Goal: Information Seeking & Learning: Learn about a topic

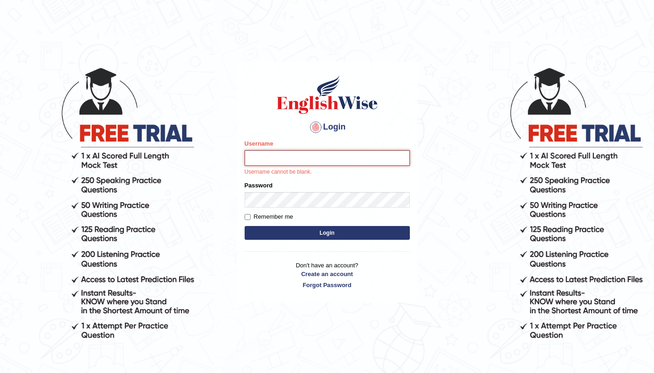
click at [296, 159] on input "Username" at bounding box center [327, 158] width 165 height 16
type input "aliahmad_parramatta"
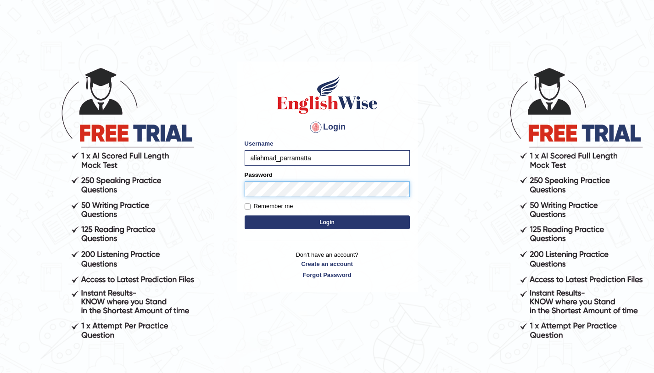
click at [245, 215] on button "Login" at bounding box center [327, 222] width 165 height 14
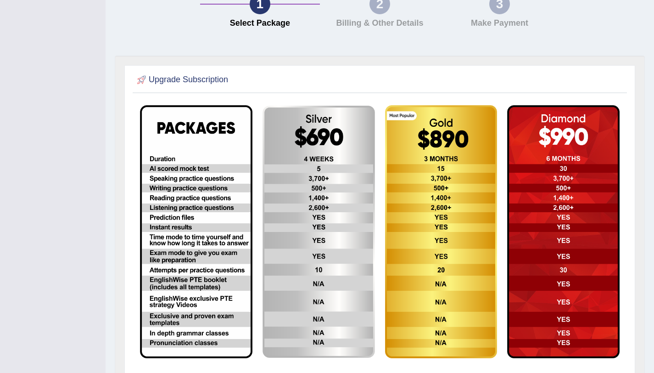
scroll to position [73, 0]
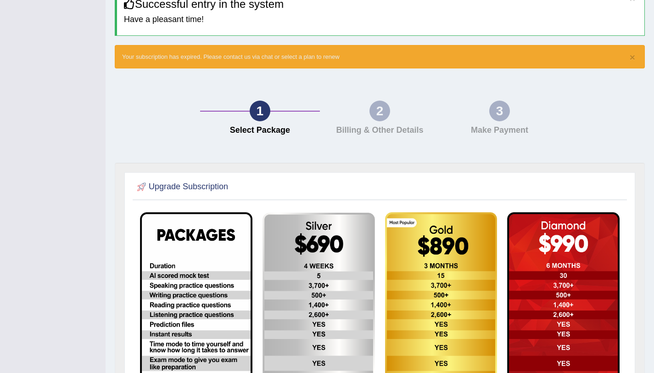
click at [190, 273] on img at bounding box center [196, 338] width 112 height 252
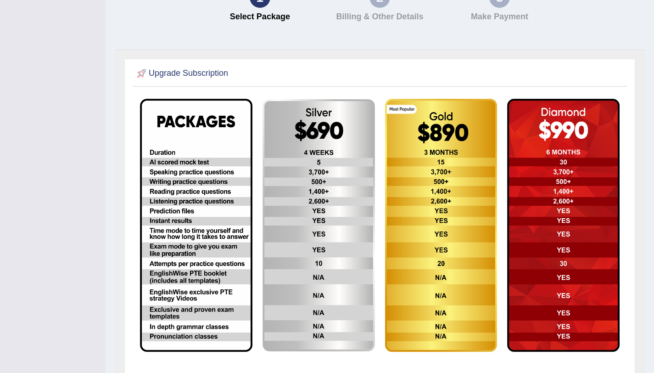
scroll to position [235, 0]
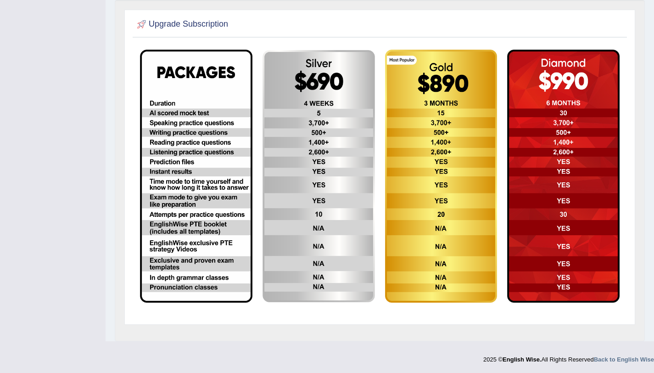
click at [342, 168] on img at bounding box center [318, 176] width 112 height 252
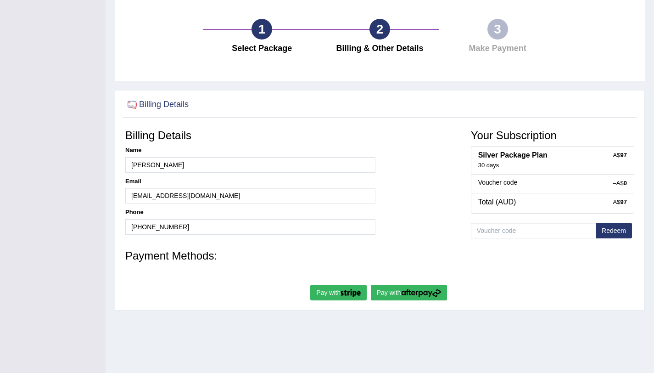
scroll to position [89, 0]
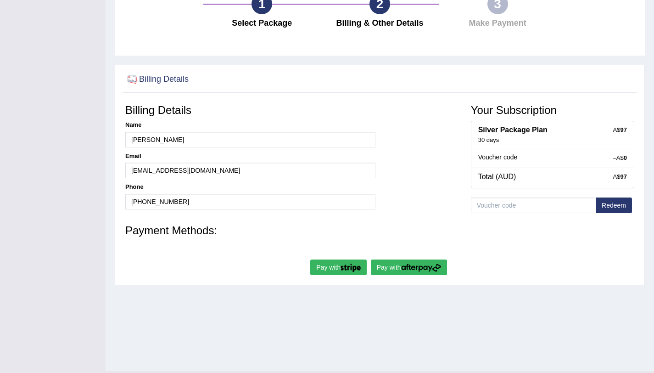
click at [411, 271] on img "submit" at bounding box center [421, 267] width 40 height 8
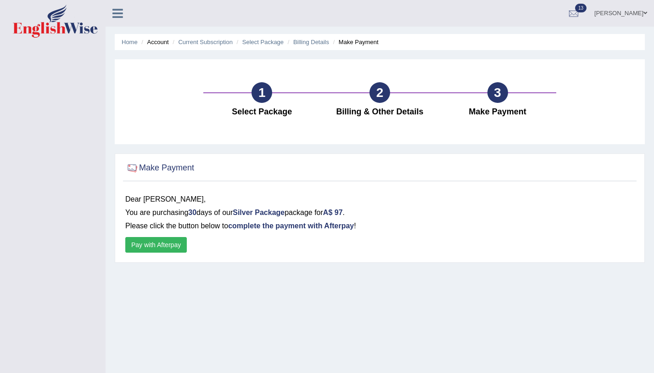
click at [145, 247] on button "Pay with Afterpay" at bounding box center [155, 245] width 61 height 16
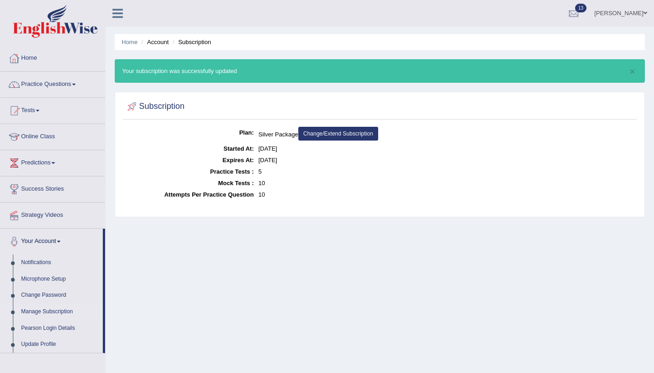
click at [33, 58] on link "Home" at bounding box center [52, 56] width 105 height 23
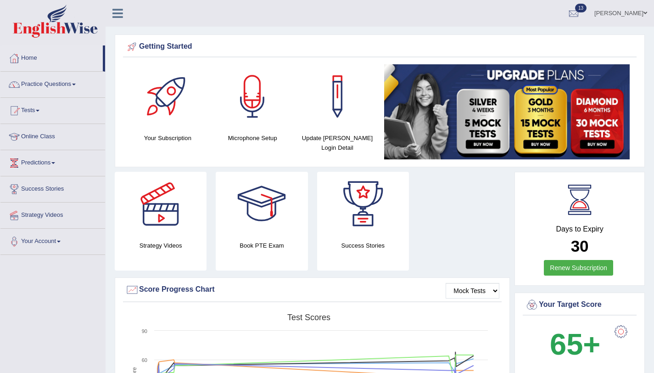
click at [40, 85] on link "Practice Questions" at bounding box center [52, 83] width 105 height 23
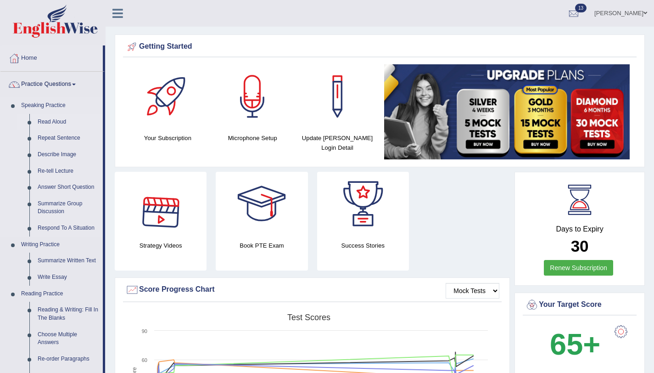
click at [65, 124] on link "Read Aloud" at bounding box center [67, 122] width 69 height 17
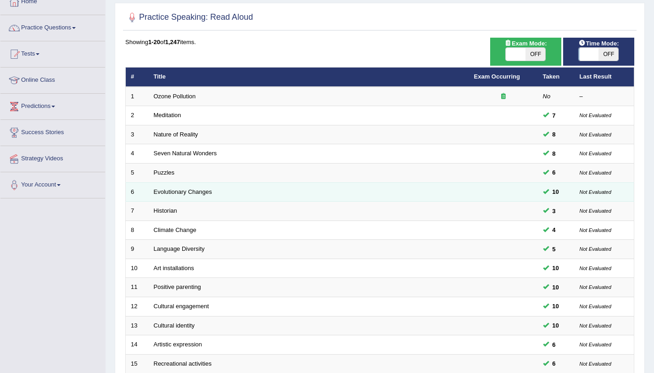
scroll to position [235, 0]
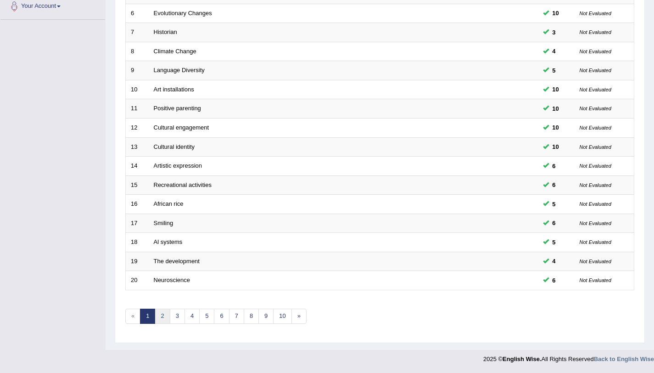
click at [163, 314] on link "2" at bounding box center [162, 315] width 15 height 15
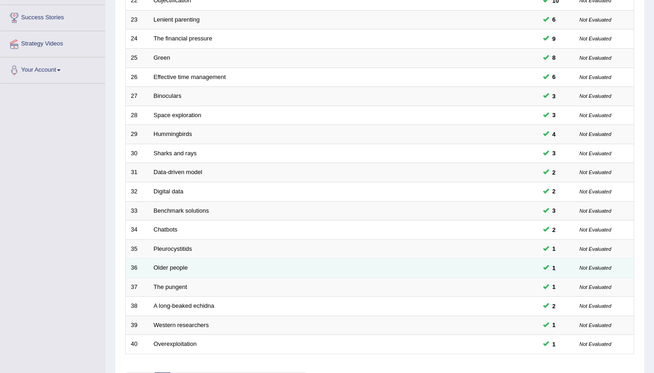
scroll to position [204, 0]
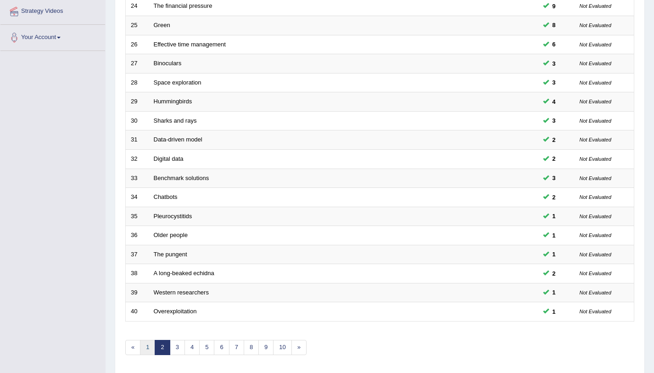
click at [144, 349] on link "1" at bounding box center [147, 347] width 15 height 15
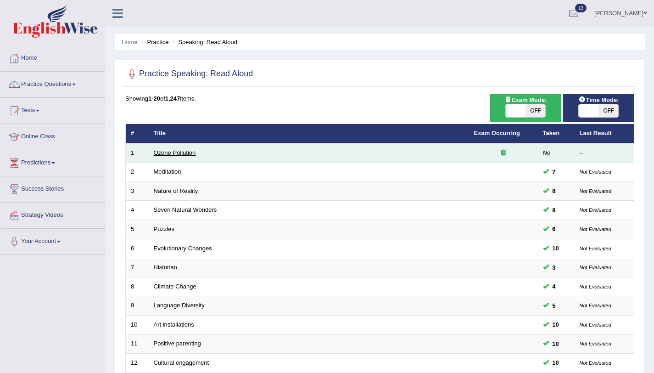
click at [170, 154] on link "Ozone Pollution" at bounding box center [175, 152] width 42 height 7
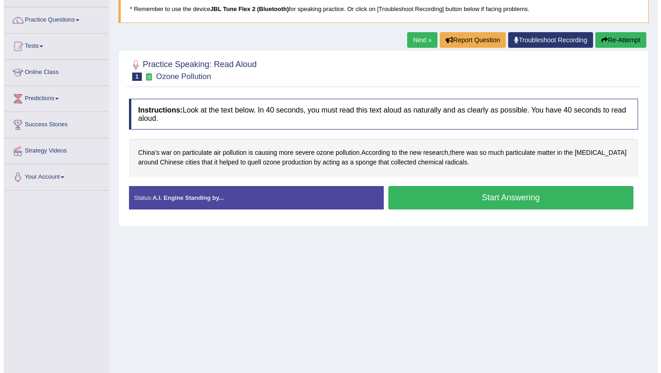
scroll to position [109, 0]
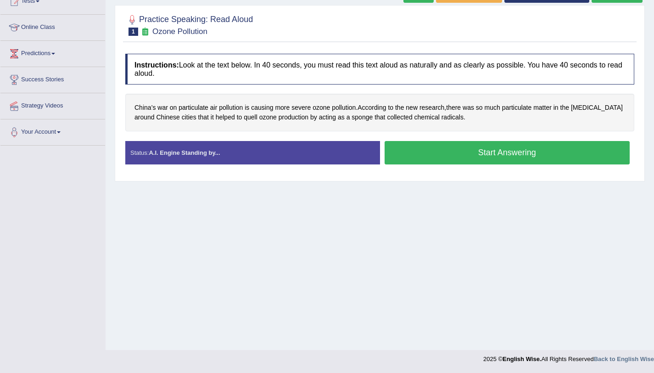
click at [405, 162] on button "Start Answering" at bounding box center [506, 152] width 245 height 23
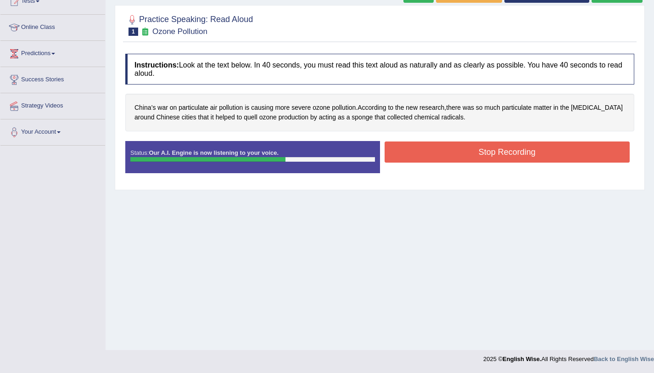
click at [409, 147] on button "Stop Recording" at bounding box center [506, 151] width 245 height 21
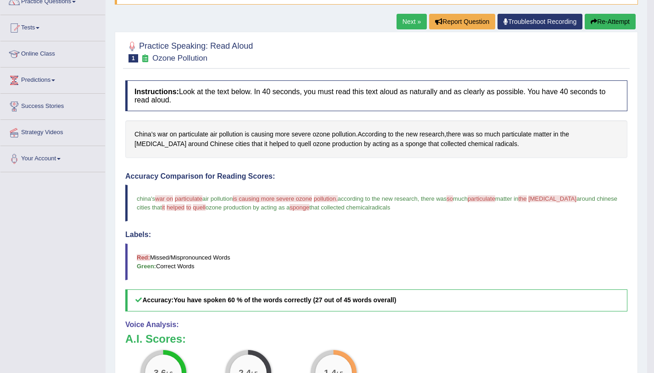
scroll to position [45, 0]
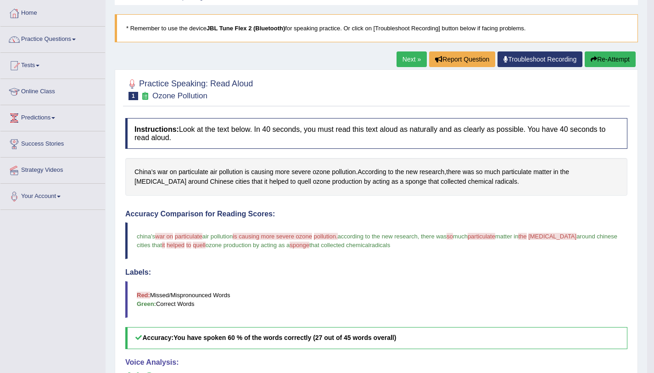
click at [585, 61] on button "Re-Attempt" at bounding box center [610, 59] width 51 height 16
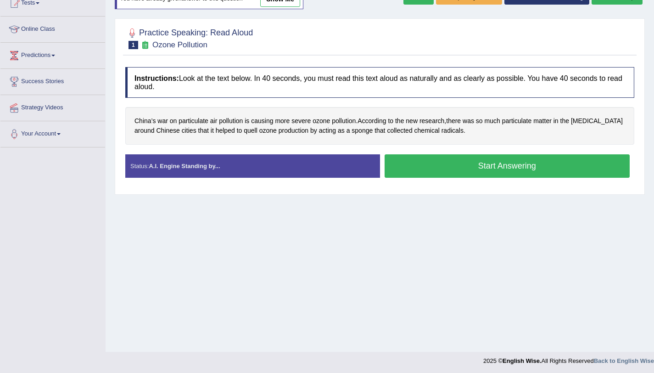
scroll to position [109, 0]
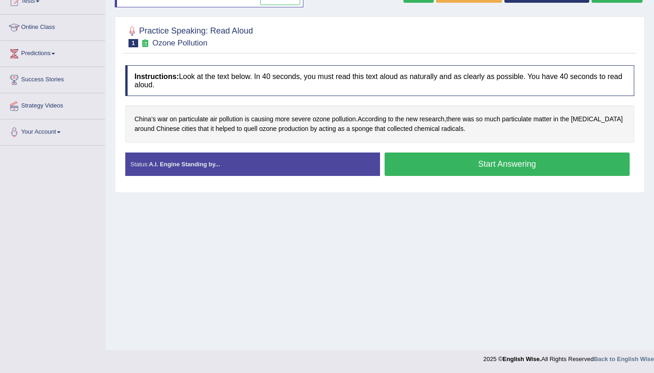
click at [559, 155] on button "Start Answering" at bounding box center [506, 163] width 245 height 23
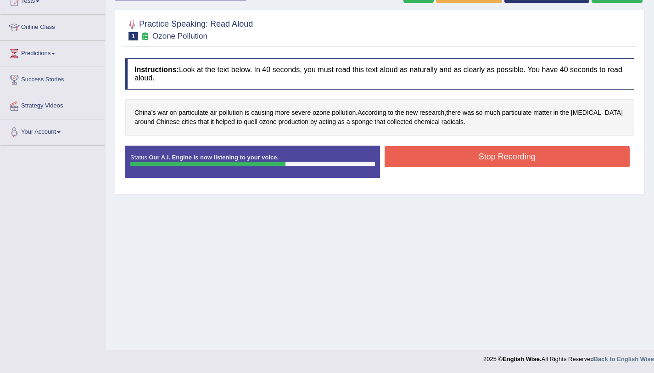
click at [406, 152] on button "Stop Recording" at bounding box center [506, 156] width 245 height 21
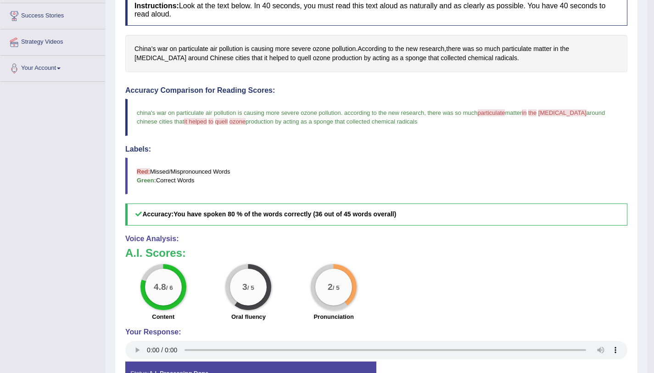
scroll to position [78, 0]
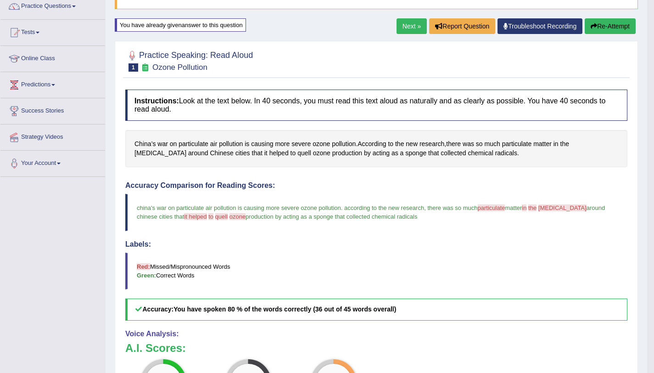
click at [413, 28] on link "Next »" at bounding box center [411, 26] width 30 height 16
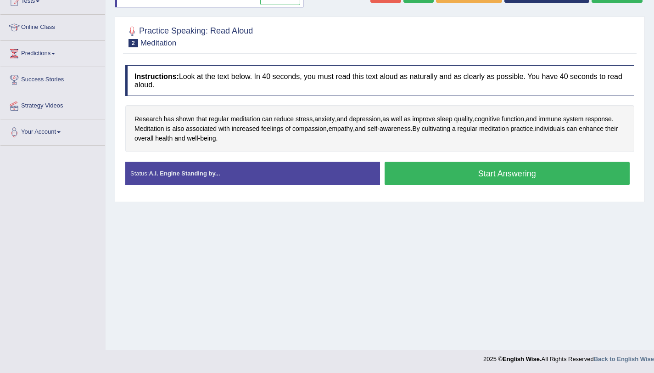
click at [463, 172] on button "Start Answering" at bounding box center [506, 172] width 245 height 23
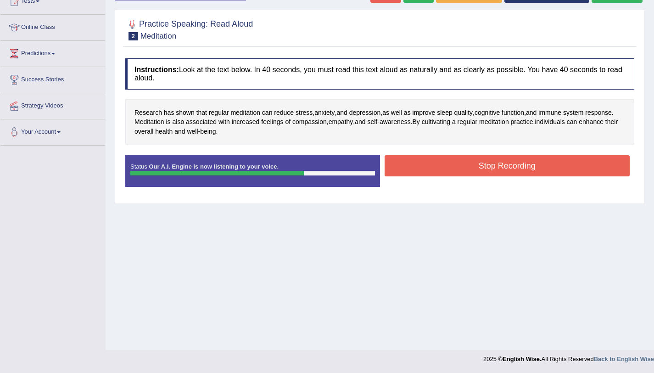
click at [399, 174] on button "Stop Recording" at bounding box center [506, 165] width 245 height 21
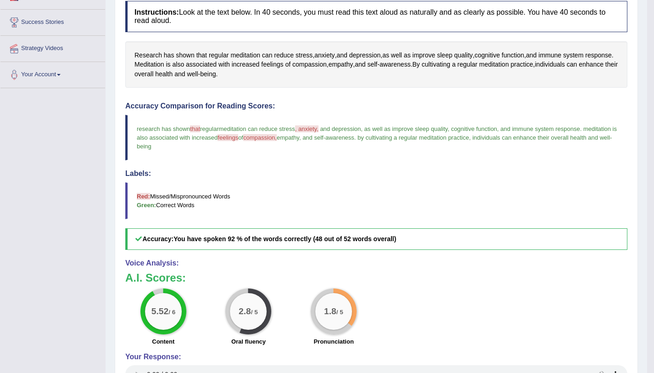
scroll to position [98, 0]
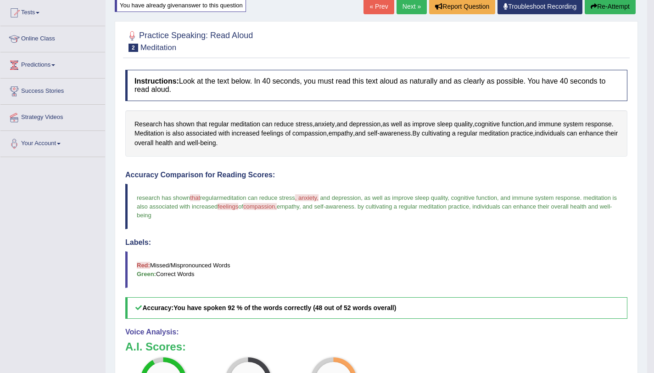
click at [409, 13] on link "Next »" at bounding box center [411, 7] width 30 height 16
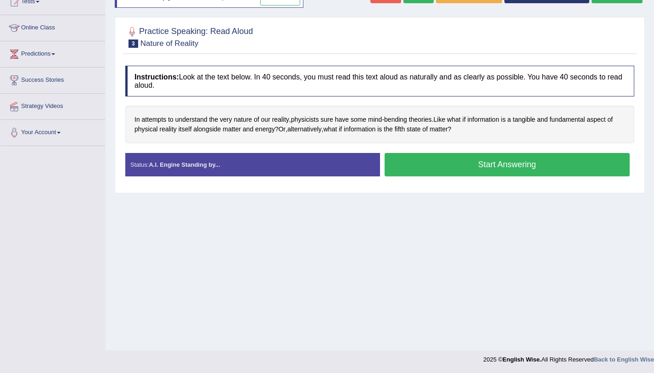
scroll to position [109, 0]
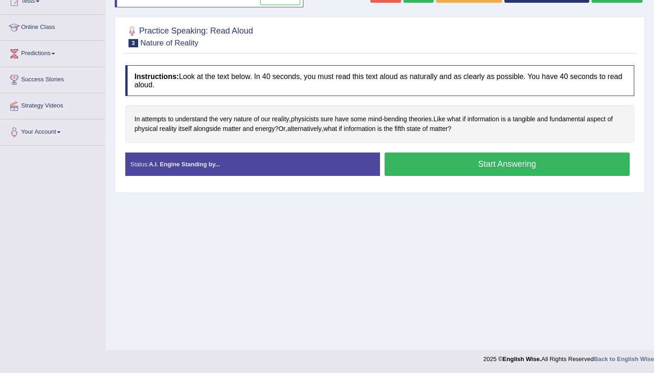
click at [473, 161] on button "Start Answering" at bounding box center [506, 163] width 245 height 23
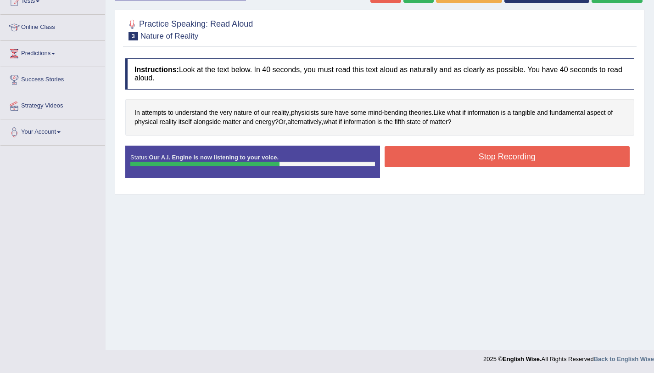
click at [405, 152] on button "Stop Recording" at bounding box center [506, 156] width 245 height 21
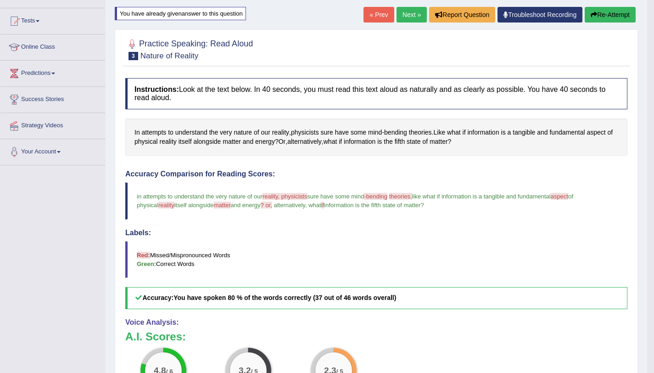
scroll to position [56, 0]
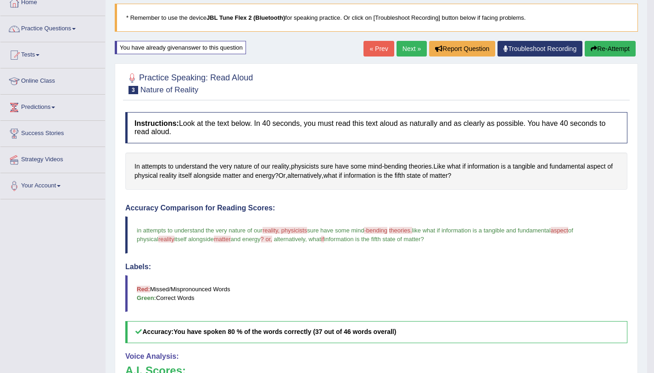
click at [407, 56] on link "Next »" at bounding box center [411, 49] width 30 height 16
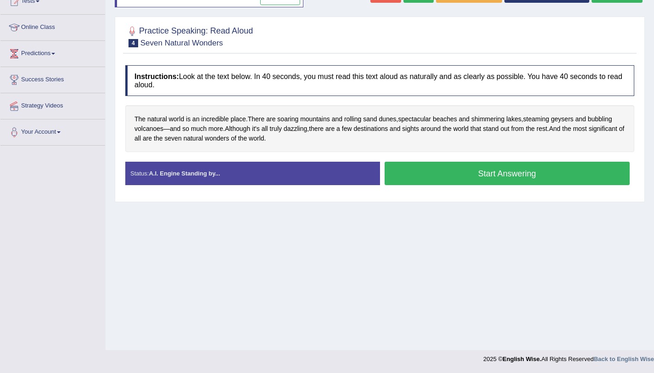
click at [432, 163] on button "Start Answering" at bounding box center [506, 172] width 245 height 23
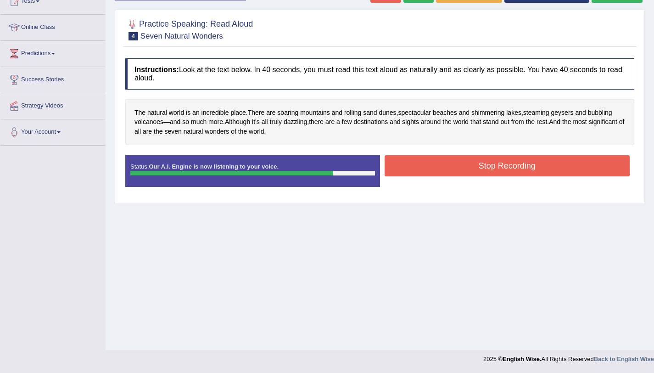
click at [435, 172] on button "Stop Recording" at bounding box center [506, 165] width 245 height 21
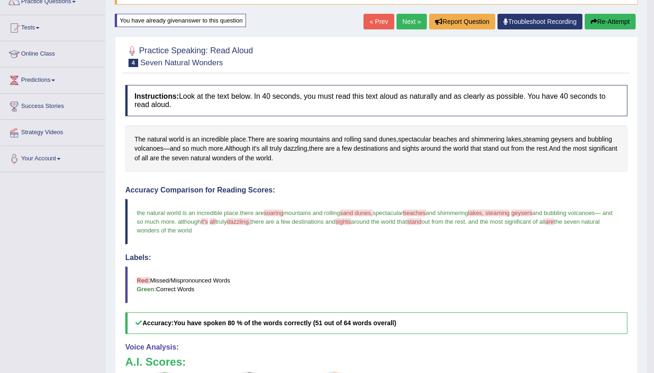
scroll to position [51, 0]
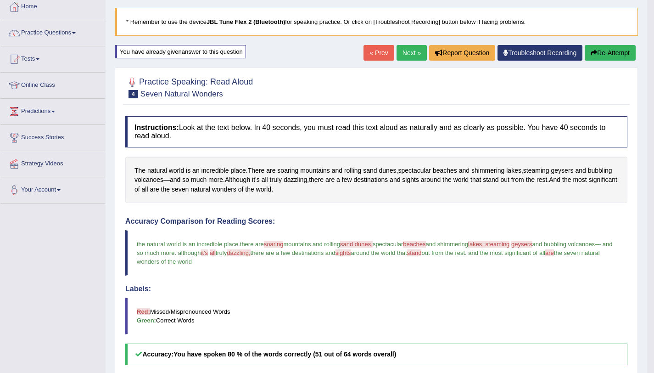
click at [411, 59] on link "Next »" at bounding box center [411, 53] width 30 height 16
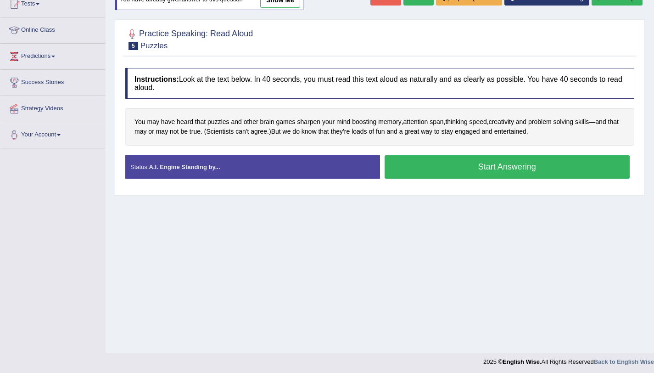
scroll to position [109, 0]
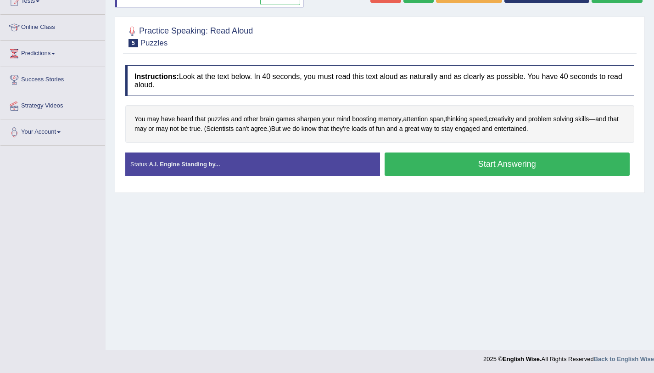
click at [412, 161] on button "Start Answering" at bounding box center [506, 163] width 245 height 23
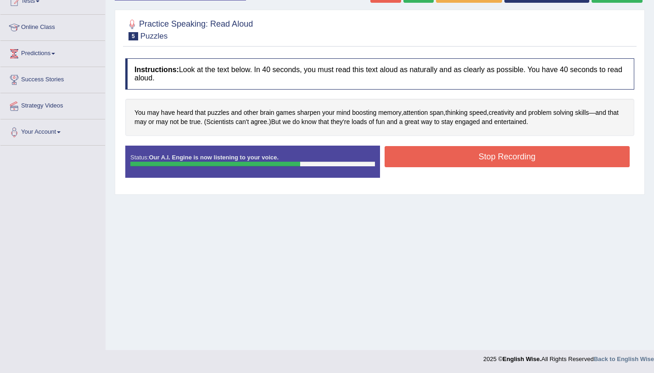
click at [417, 158] on button "Stop Recording" at bounding box center [506, 156] width 245 height 21
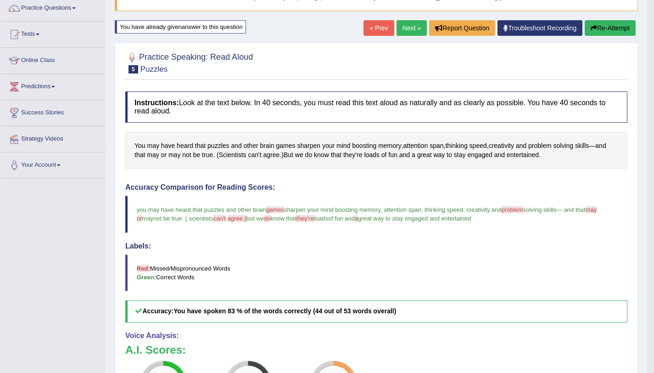
scroll to position [0, 0]
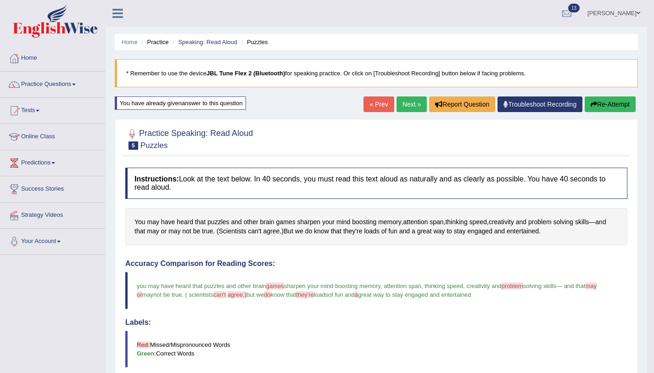
click at [410, 110] on link "Next »" at bounding box center [411, 104] width 30 height 16
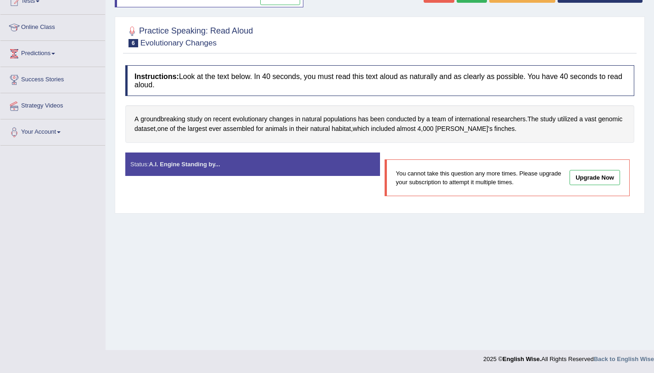
click at [582, 178] on link "Upgrade Now" at bounding box center [594, 177] width 50 height 15
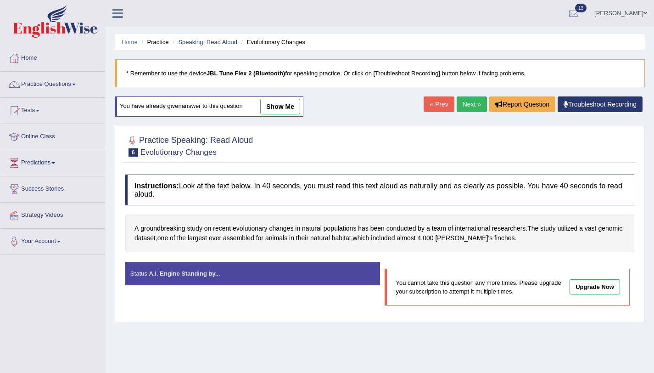
click at [472, 109] on link "Next »" at bounding box center [472, 104] width 30 height 16
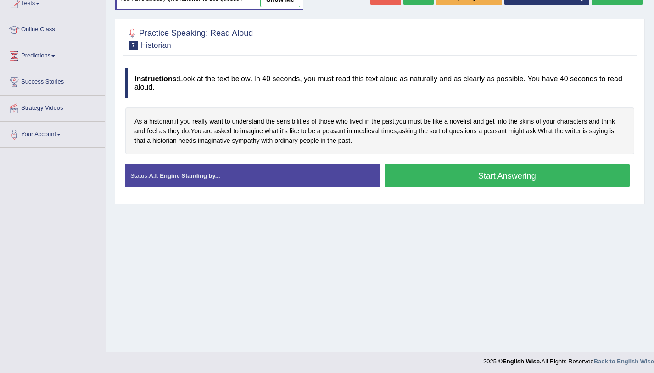
scroll to position [109, 0]
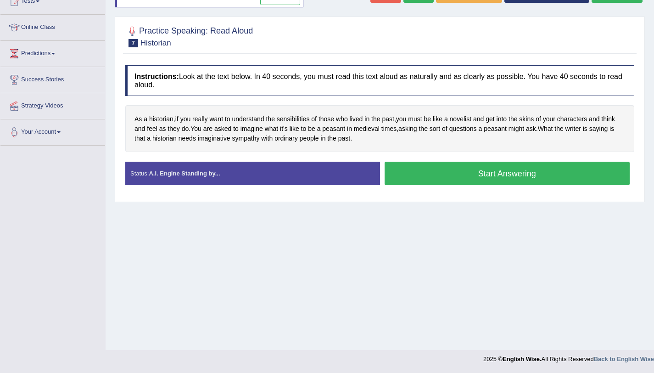
click at [462, 168] on button "Start Answering" at bounding box center [506, 172] width 245 height 23
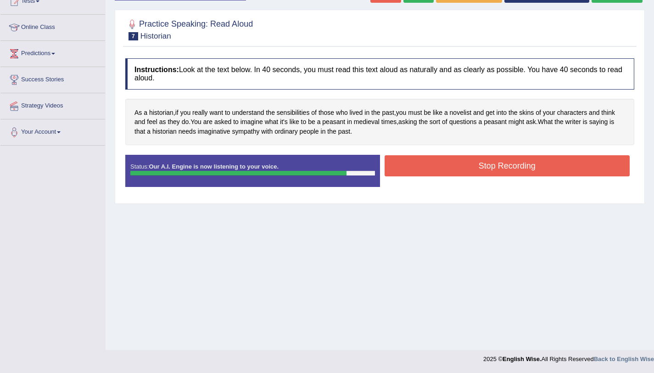
click at [446, 167] on button "Stop Recording" at bounding box center [506, 165] width 245 height 21
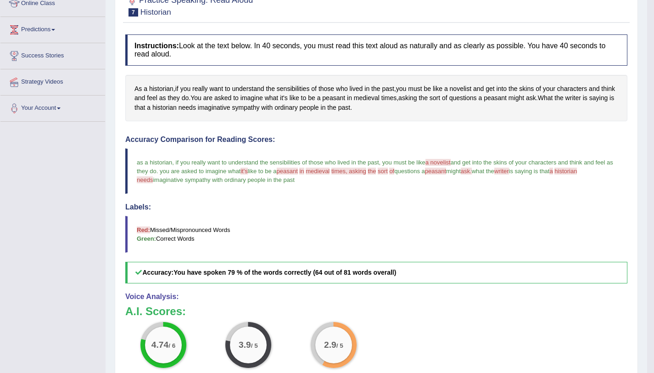
scroll to position [78, 0]
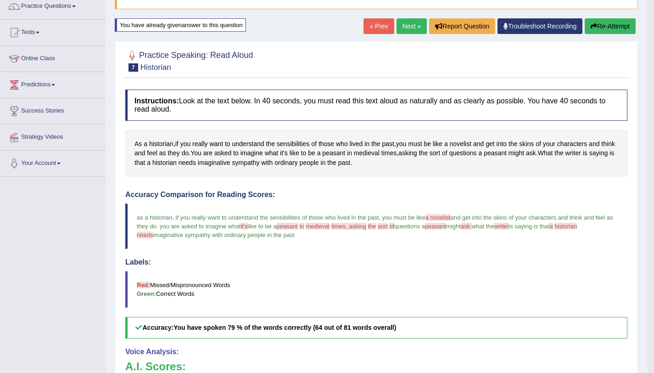
click at [396, 29] on link "Next »" at bounding box center [411, 26] width 30 height 16
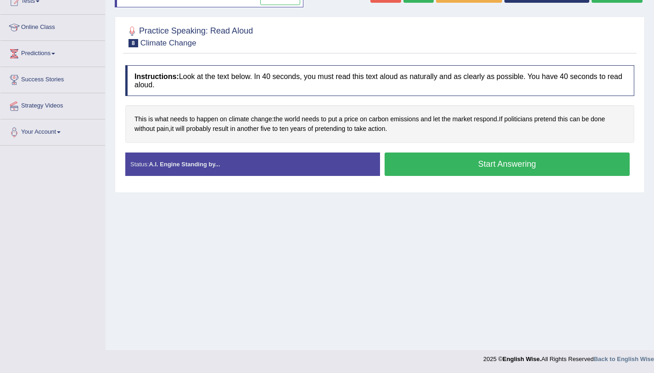
click at [450, 169] on button "Start Answering" at bounding box center [506, 163] width 245 height 23
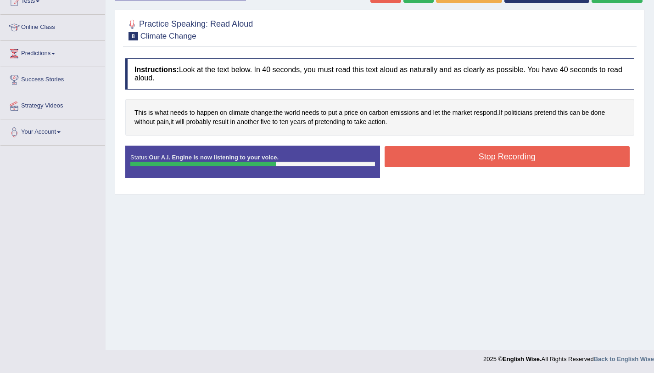
click at [434, 165] on button "Stop Recording" at bounding box center [506, 156] width 245 height 21
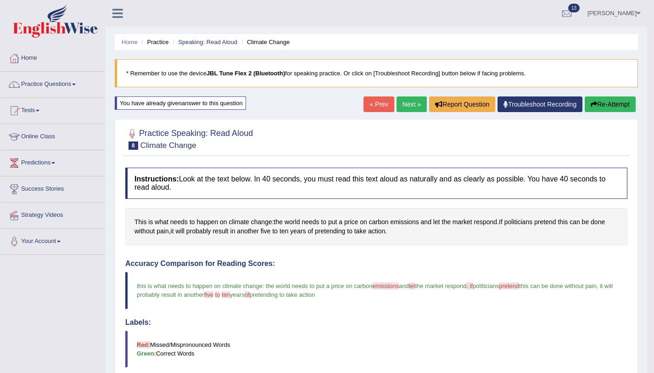
click at [408, 110] on link "Next »" at bounding box center [411, 104] width 30 height 16
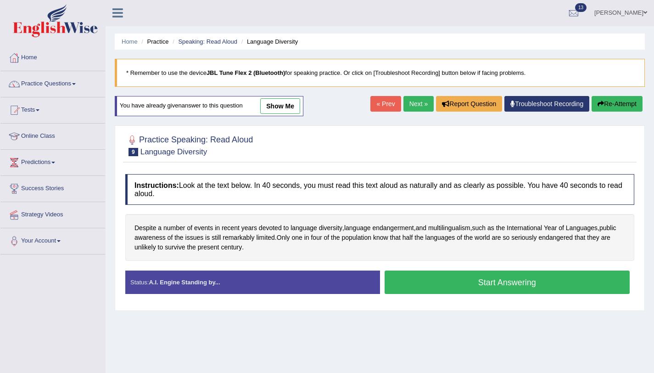
scroll to position [109, 0]
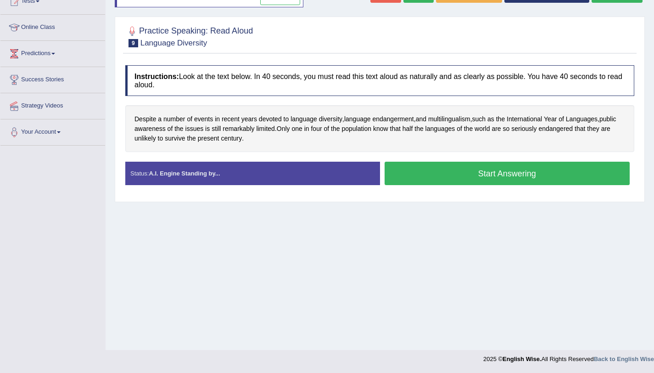
click at [460, 167] on button "Start Answering" at bounding box center [506, 172] width 245 height 23
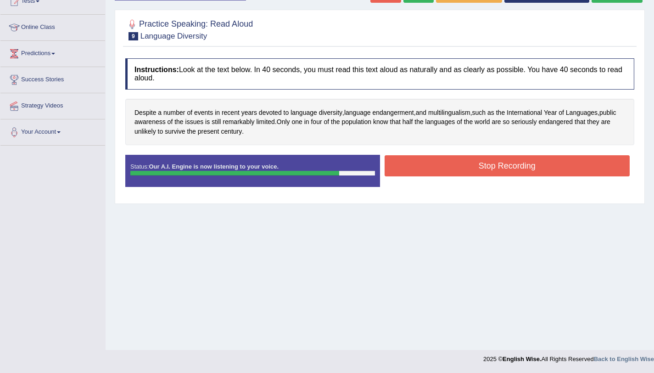
click at [503, 166] on button "Stop Recording" at bounding box center [506, 165] width 245 height 21
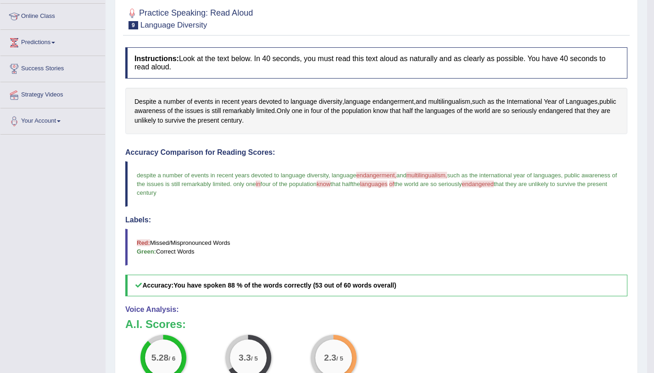
scroll to position [0, 0]
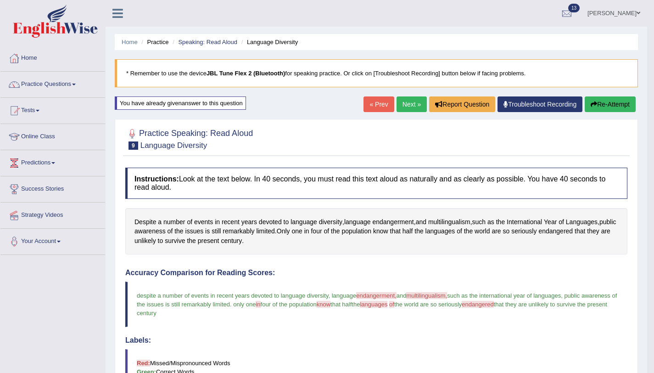
click at [407, 108] on link "Next »" at bounding box center [411, 104] width 30 height 16
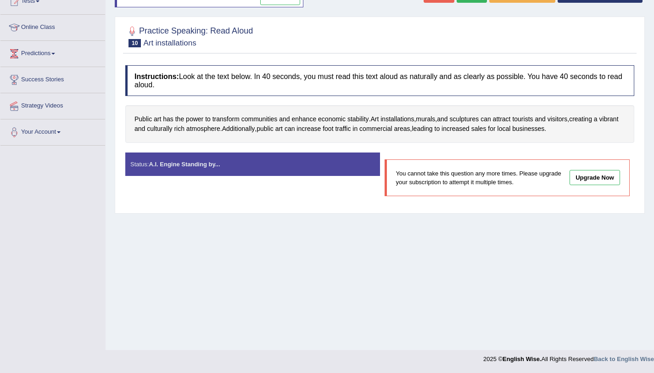
scroll to position [36, 0]
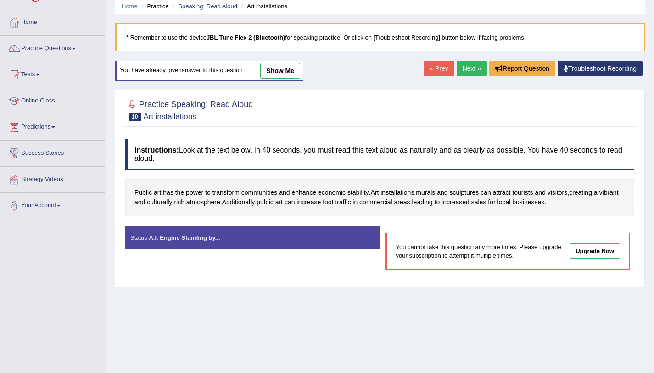
click at [470, 68] on link "Next »" at bounding box center [472, 69] width 30 height 16
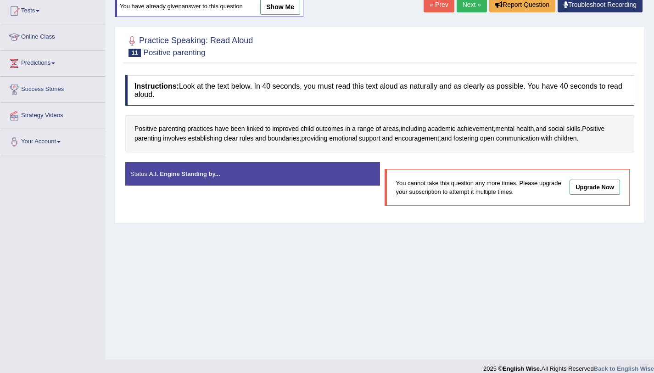
scroll to position [109, 0]
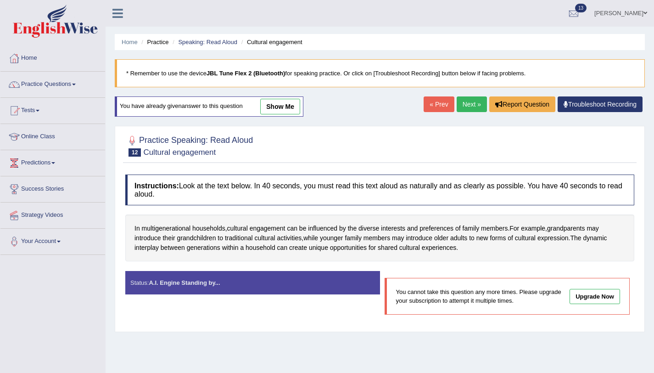
click at [465, 111] on link "Next »" at bounding box center [472, 104] width 30 height 16
click at [464, 109] on link "Next »" at bounding box center [472, 104] width 30 height 16
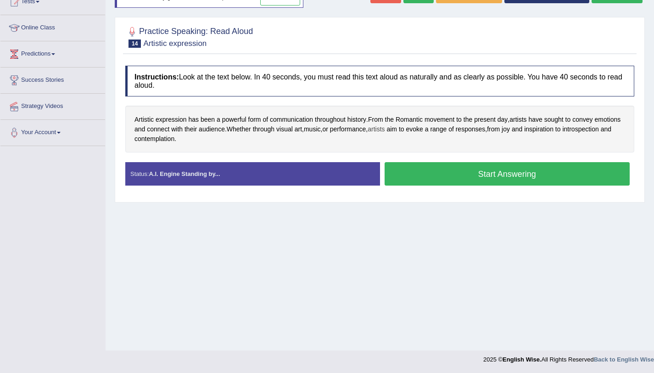
scroll to position [109, 0]
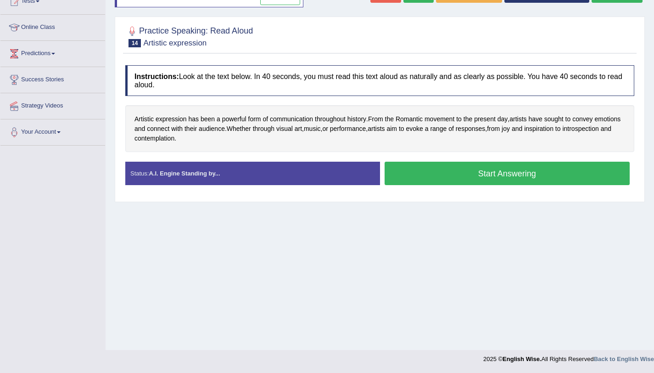
click at [438, 185] on button "Start Answering" at bounding box center [506, 172] width 245 height 23
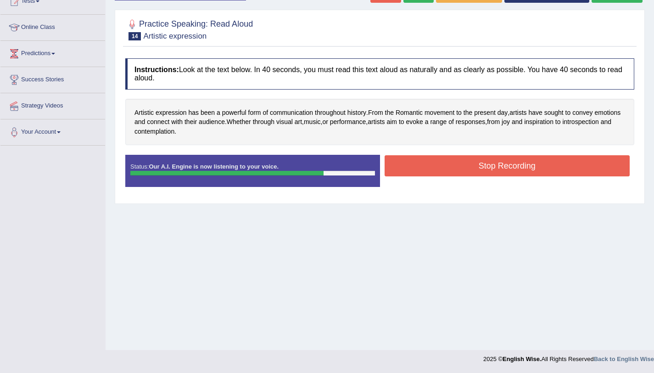
click at [423, 161] on button "Stop Recording" at bounding box center [506, 165] width 245 height 21
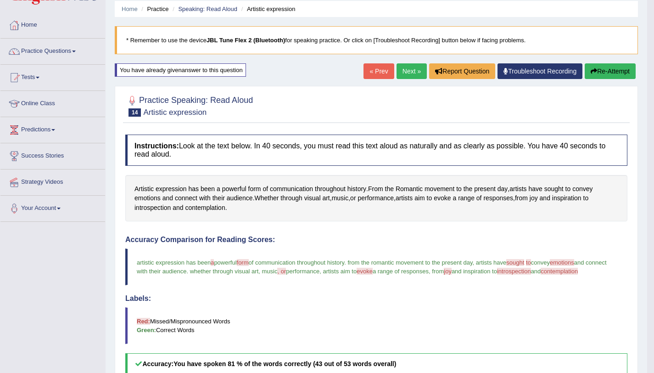
scroll to position [0, 0]
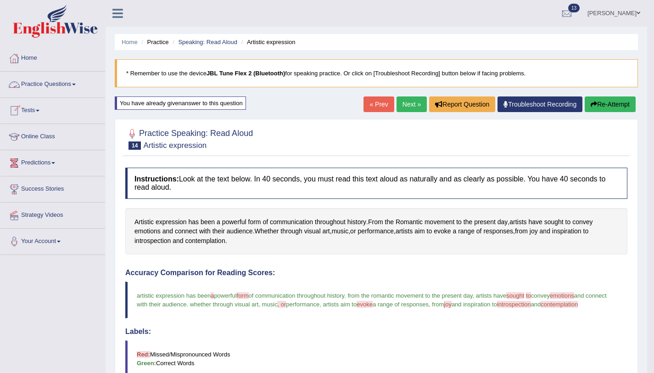
click at [59, 82] on link "Practice Questions" at bounding box center [52, 83] width 105 height 23
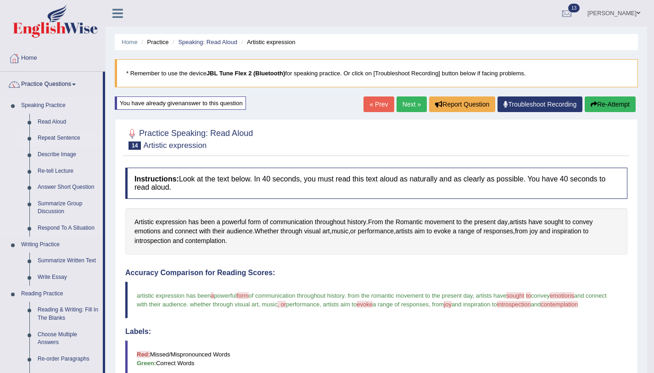
click at [54, 138] on link "Repeat Sentence" at bounding box center [67, 138] width 69 height 17
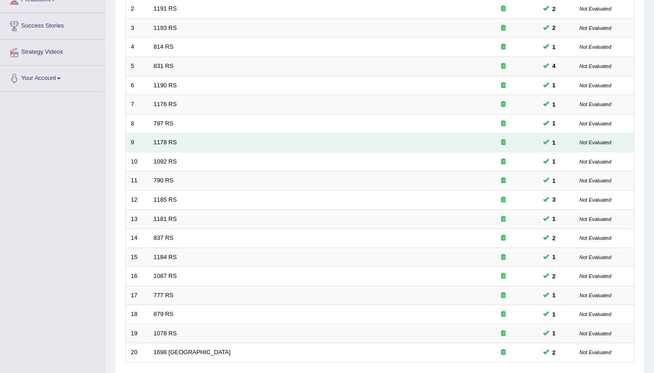
scroll to position [95, 0]
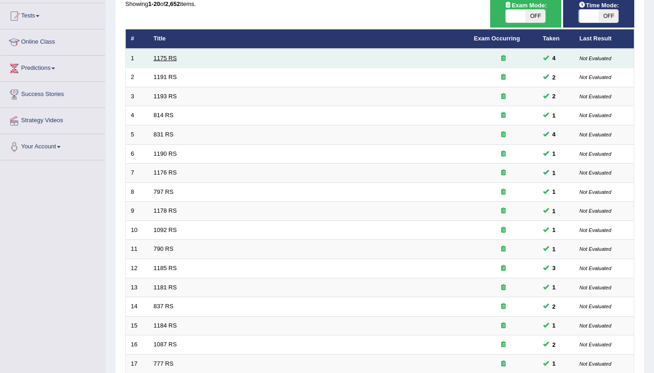
click at [164, 55] on link "1175 RS" at bounding box center [165, 58] width 23 height 7
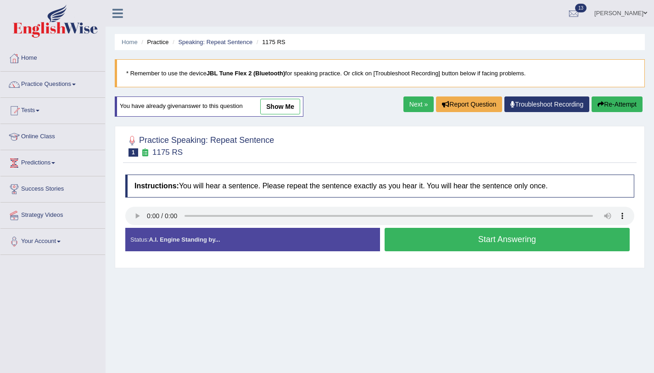
click at [414, 246] on button "Start Answering" at bounding box center [506, 239] width 245 height 23
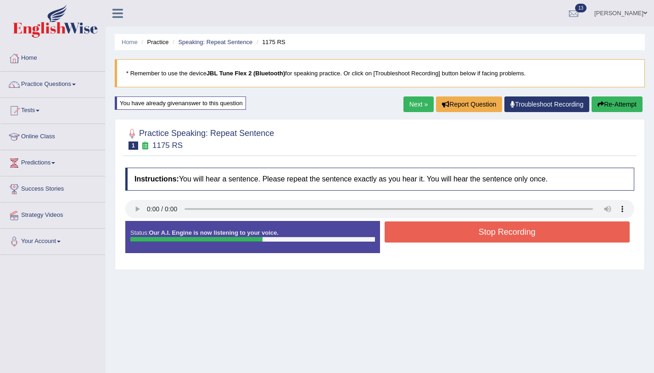
click at [446, 238] on button "Stop Recording" at bounding box center [506, 231] width 245 height 21
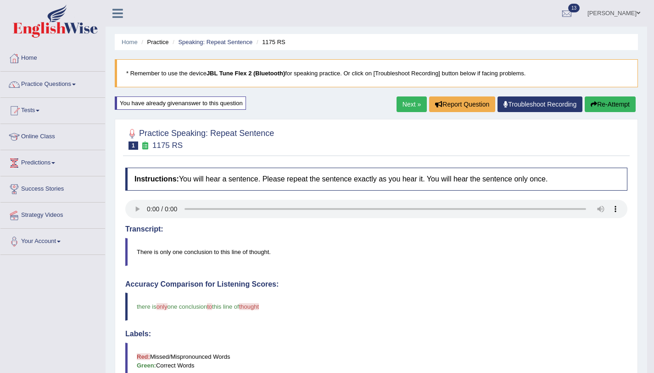
click at [408, 106] on link "Next »" at bounding box center [411, 104] width 30 height 16
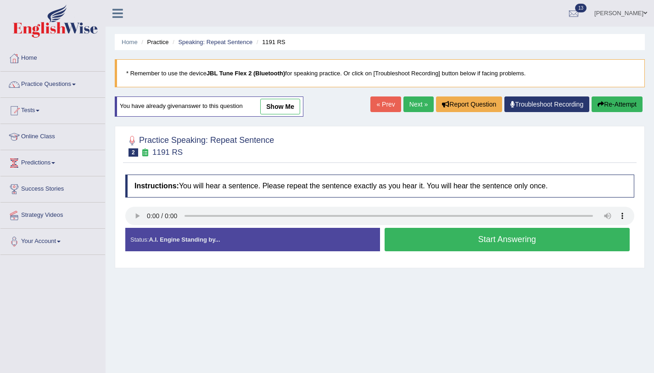
click at [442, 249] on button "Start Answering" at bounding box center [506, 239] width 245 height 23
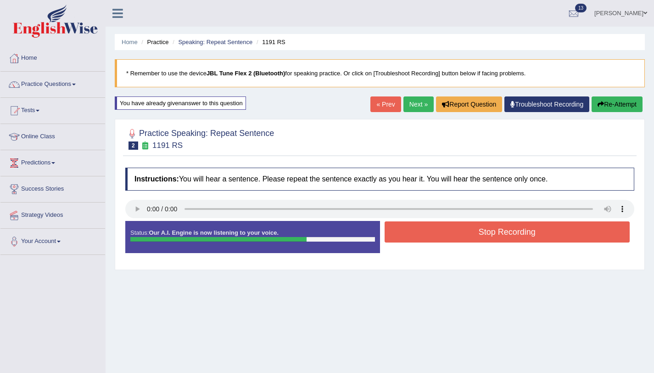
click at [456, 236] on button "Stop Recording" at bounding box center [506, 231] width 245 height 21
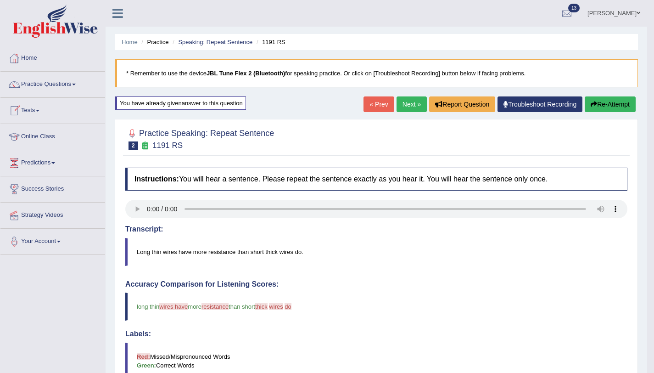
click at [39, 112] on link "Tests" at bounding box center [52, 109] width 105 height 23
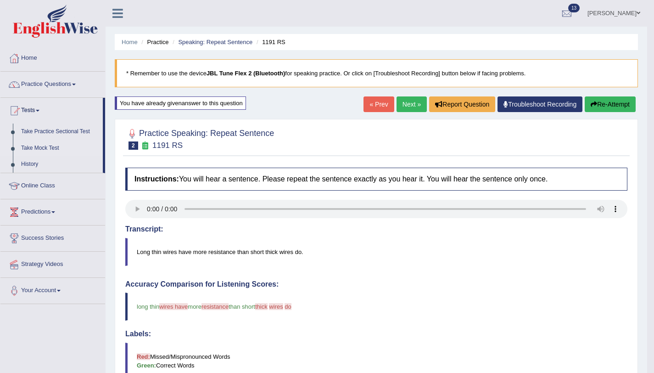
click at [36, 148] on link "Take Mock Test" at bounding box center [60, 148] width 86 height 17
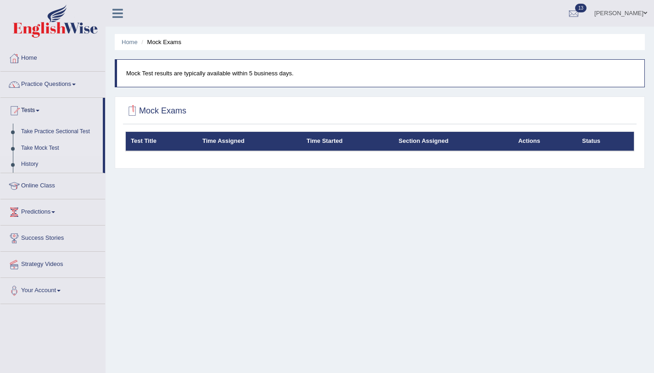
click at [130, 112] on div at bounding box center [132, 111] width 14 height 14
click at [326, 140] on th "Time Started" at bounding box center [347, 141] width 92 height 19
click at [43, 148] on link "Take Mock Test" at bounding box center [60, 148] width 86 height 17
click at [19, 167] on link "History" at bounding box center [60, 164] width 86 height 17
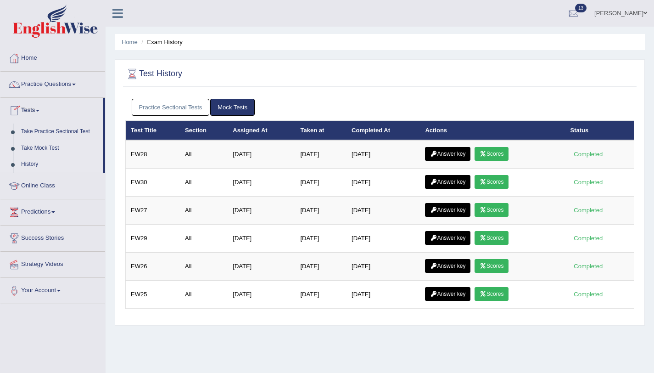
click at [40, 147] on link "Take Mock Test" at bounding box center [60, 148] width 86 height 17
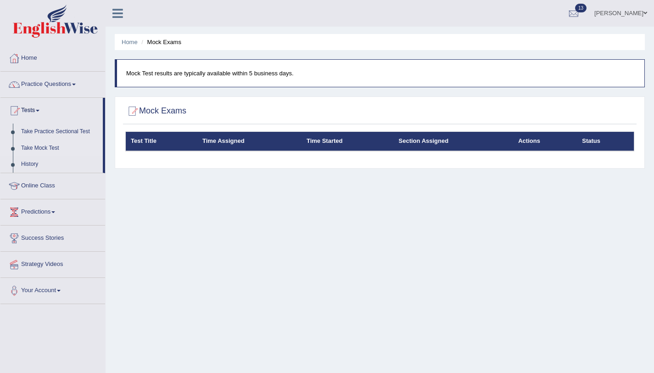
click at [145, 141] on th "Test Title" at bounding box center [162, 141] width 72 height 19
click at [171, 41] on li "Mock Exams" at bounding box center [160, 42] width 42 height 9
click at [33, 55] on link "Home" at bounding box center [52, 56] width 105 height 23
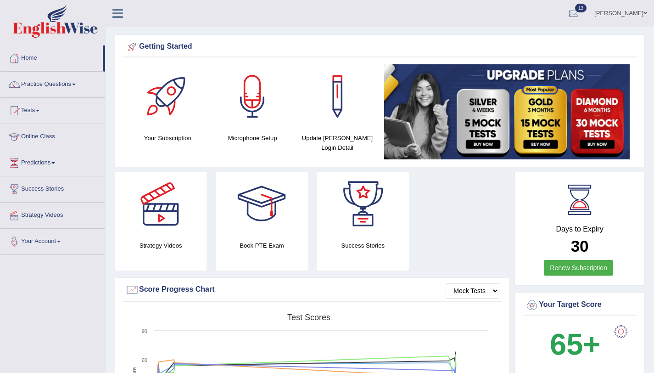
click at [626, 11] on link "Ali Ahmad Shafai" at bounding box center [620, 12] width 67 height 24
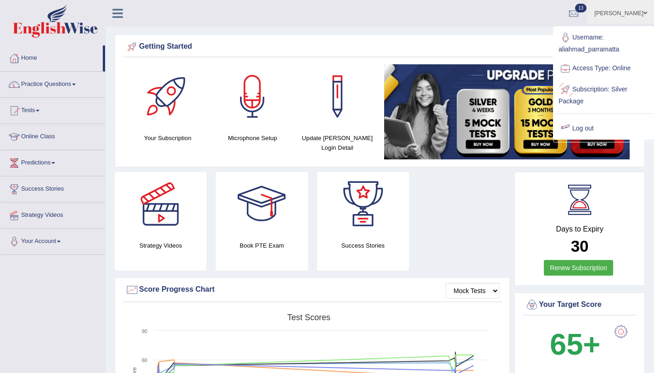
click at [589, 129] on link "Log out" at bounding box center [603, 128] width 99 height 21
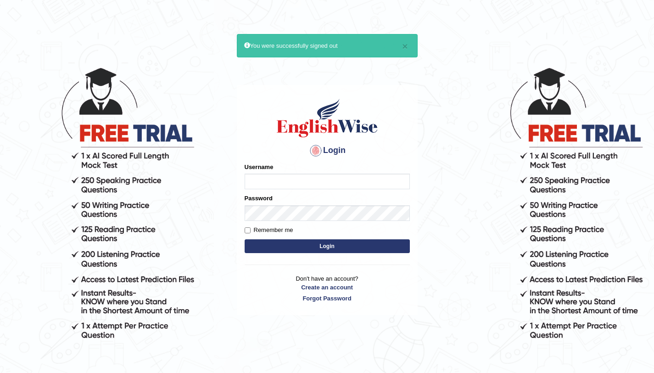
click at [347, 179] on input "Username" at bounding box center [327, 181] width 165 height 16
type input "aliahmad_parramatta"
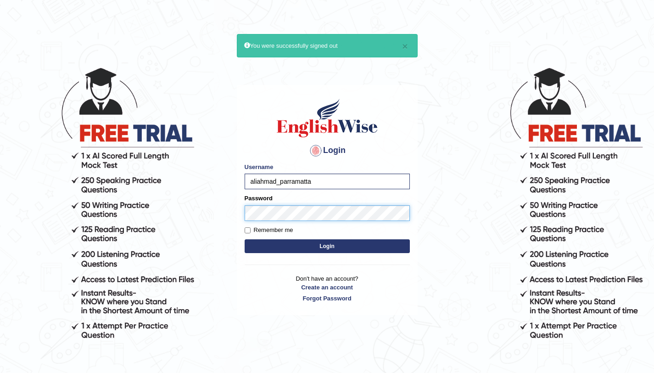
click at [245, 239] on button "Login" at bounding box center [327, 246] width 165 height 14
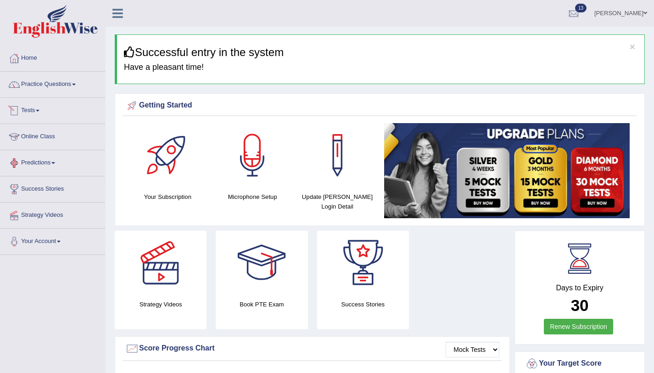
click at [39, 110] on span at bounding box center [38, 111] width 4 height 2
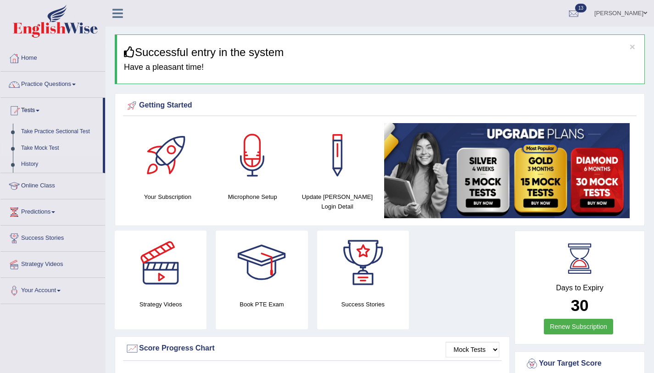
click at [38, 147] on link "Take Mock Test" at bounding box center [60, 148] width 86 height 17
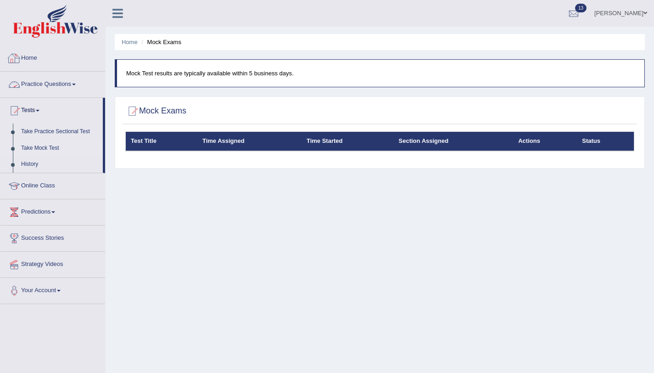
click at [115, 13] on icon at bounding box center [117, 13] width 11 height 12
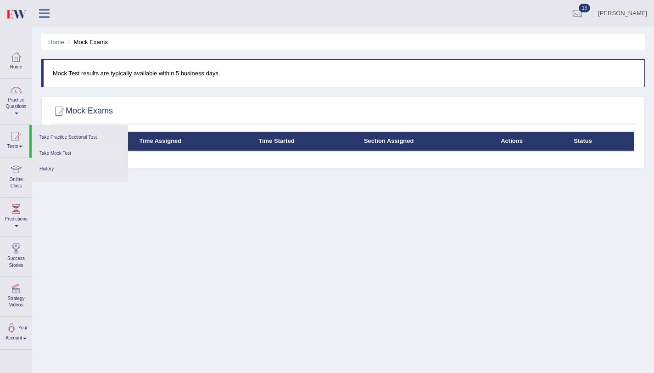
click at [56, 154] on link "Take Mock Test" at bounding box center [79, 153] width 87 height 16
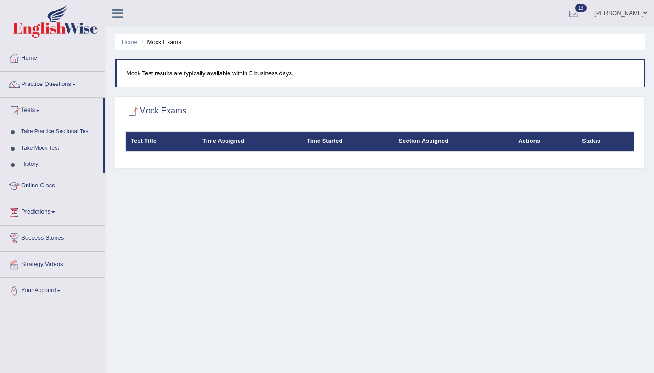
click at [126, 39] on link "Home" at bounding box center [130, 42] width 16 height 7
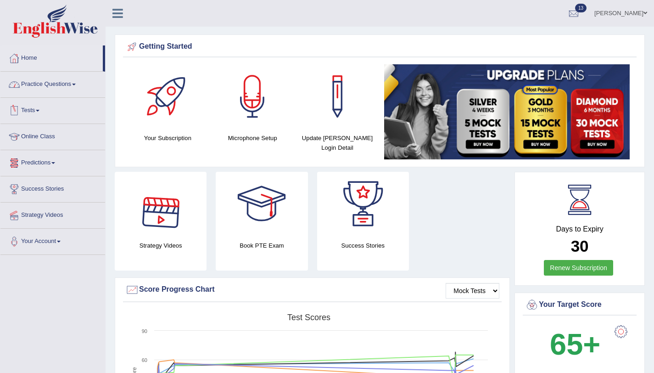
click at [35, 110] on link "Tests" at bounding box center [52, 109] width 105 height 23
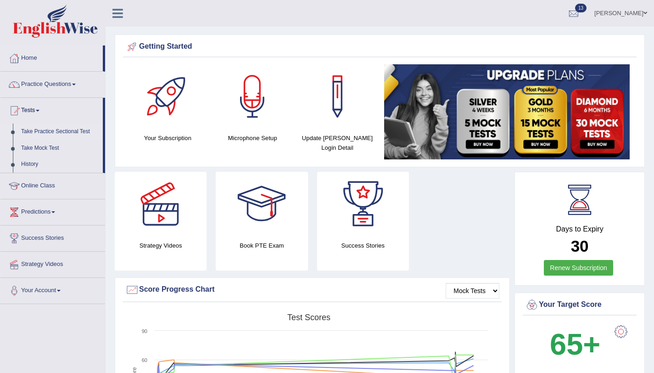
click at [56, 132] on link "Take Practice Sectional Test" at bounding box center [60, 131] width 86 height 17
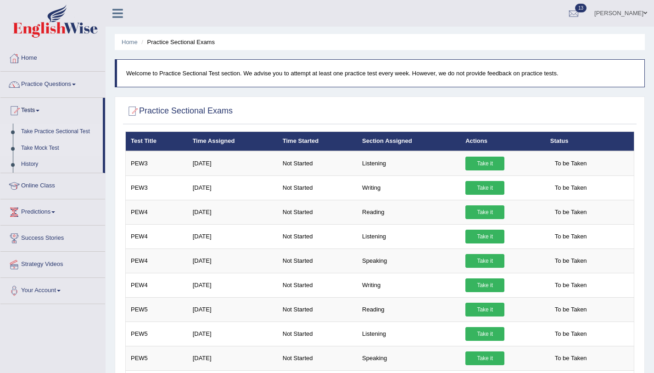
click at [43, 148] on link "Take Mock Test" at bounding box center [60, 148] width 86 height 17
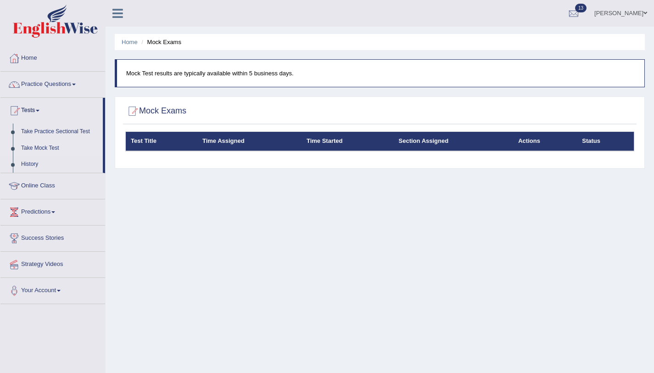
click at [531, 143] on th "Actions" at bounding box center [545, 141] width 64 height 19
click at [623, 12] on link "[PERSON_NAME]" at bounding box center [620, 12] width 67 height 24
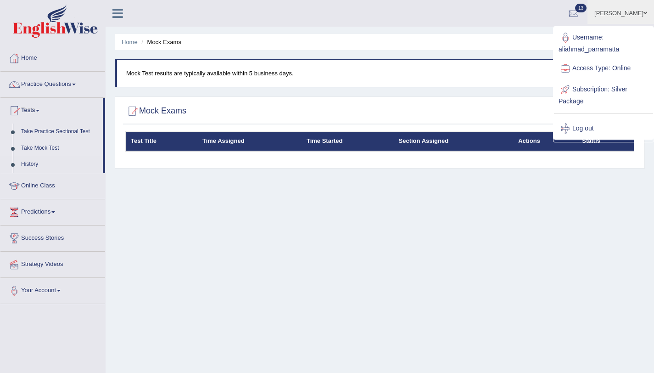
click at [287, 250] on div "Home Mock Exams Mock Test results are typically available within 5 business day…" at bounding box center [380, 229] width 548 height 459
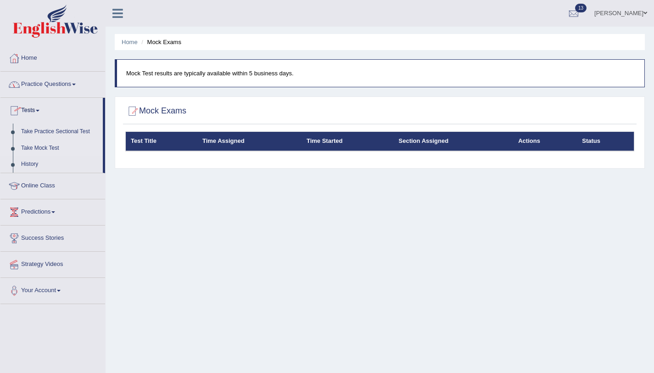
click at [38, 184] on link "Online Class" at bounding box center [52, 184] width 105 height 23
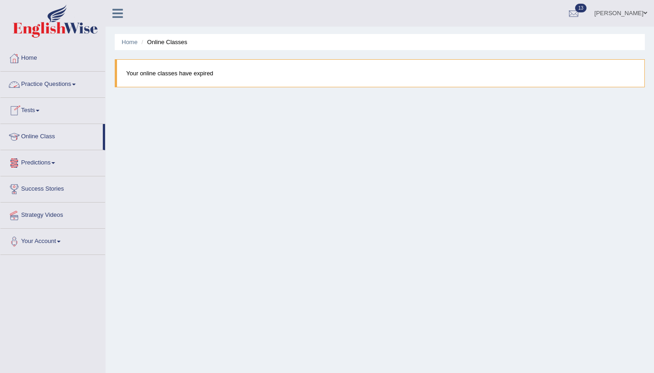
click at [29, 80] on link "Practice Questions" at bounding box center [52, 83] width 105 height 23
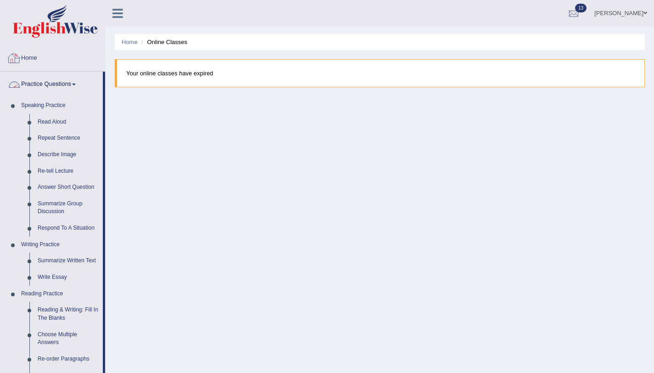
click at [17, 56] on div at bounding box center [14, 58] width 14 height 14
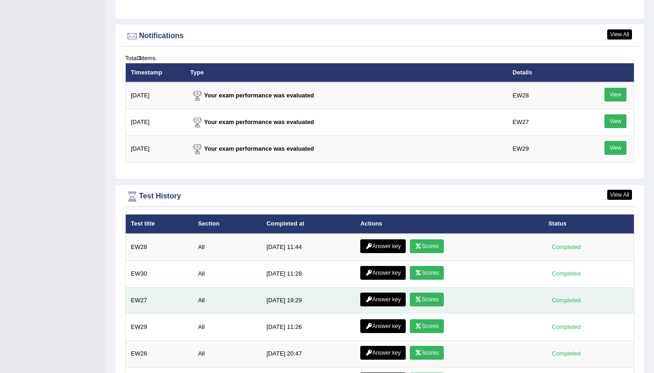
scroll to position [1215, 0]
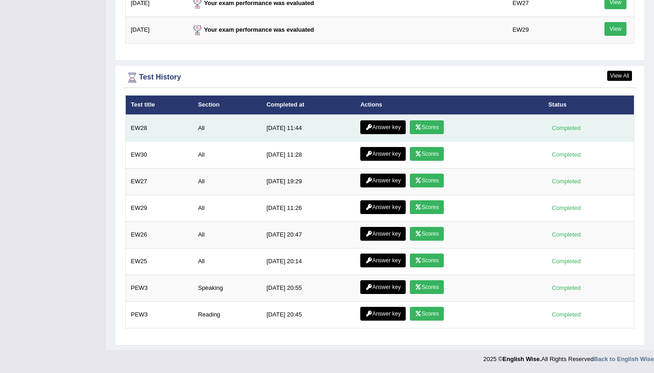
click at [427, 133] on link "Scores" at bounding box center [427, 127] width 34 height 14
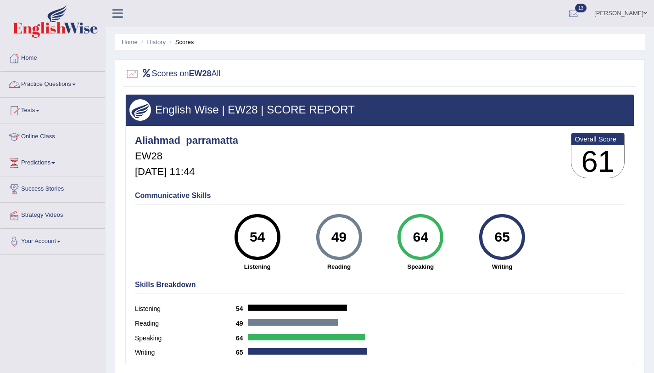
click at [44, 85] on link "Practice Questions" at bounding box center [52, 83] width 105 height 23
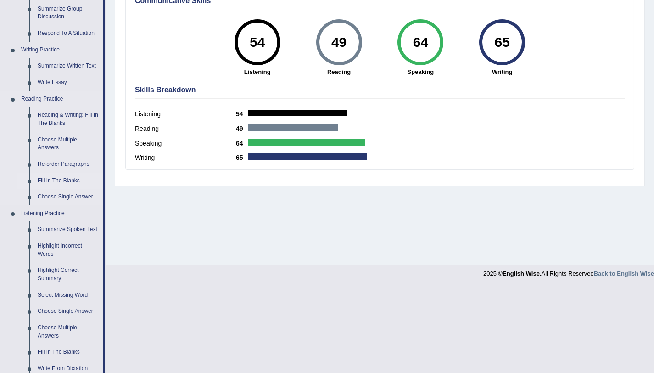
scroll to position [300, 0]
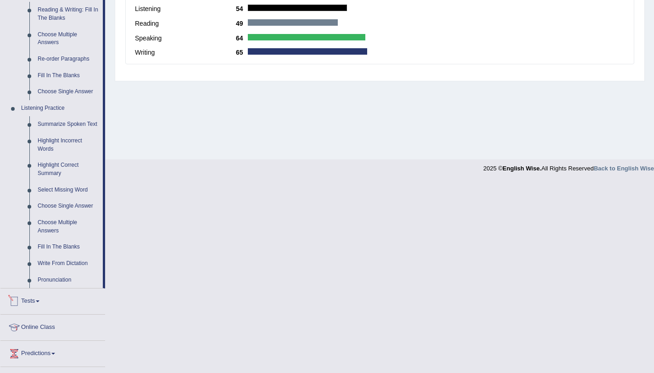
click at [39, 306] on link "Tests" at bounding box center [52, 299] width 105 height 23
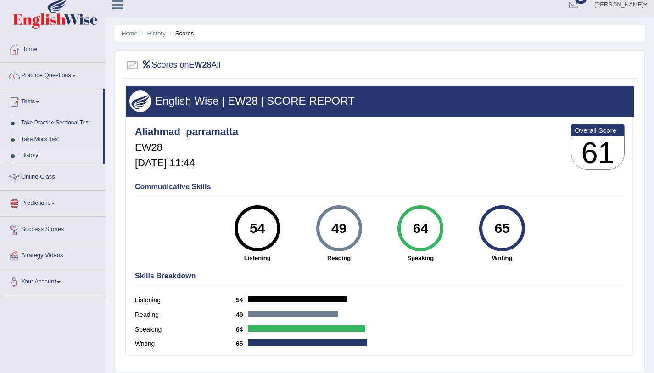
scroll to position [0, 0]
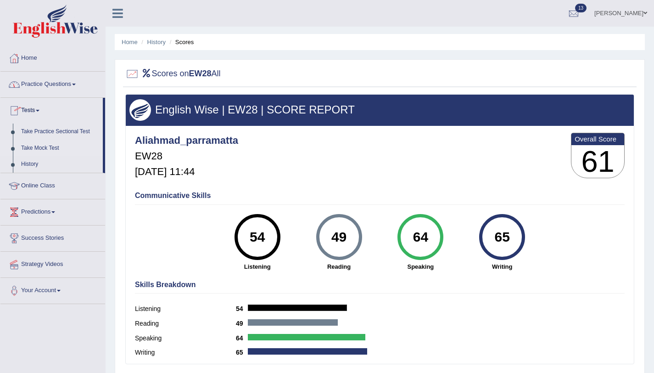
click at [50, 146] on link "Take Mock Test" at bounding box center [60, 148] width 86 height 17
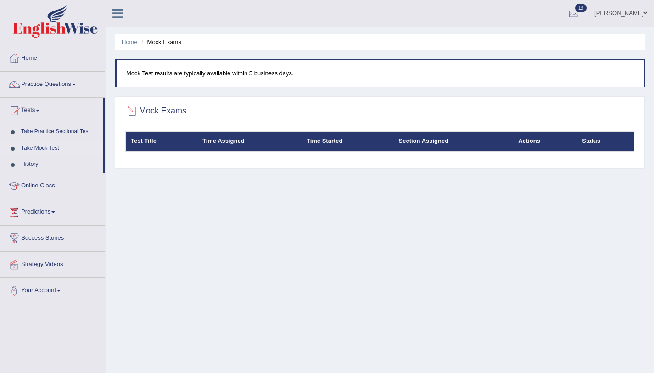
click at [129, 112] on div at bounding box center [132, 111] width 14 height 14
click at [132, 109] on div at bounding box center [132, 111] width 14 height 14
click at [133, 110] on div at bounding box center [132, 111] width 14 height 14
drag, startPoint x: 155, startPoint y: 110, endPoint x: 197, endPoint y: 115, distance: 42.5
click at [170, 115] on h2 "Mock Exams" at bounding box center [155, 111] width 61 height 14
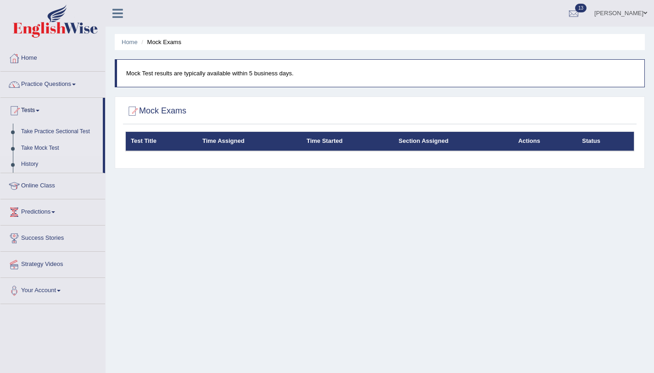
click at [211, 141] on th "Time Assigned" at bounding box center [249, 141] width 104 height 19
drag, startPoint x: 336, startPoint y: 145, endPoint x: 351, endPoint y: 143, distance: 15.3
click at [336, 145] on th "Time Started" at bounding box center [347, 141] width 92 height 19
drag, startPoint x: 414, startPoint y: 143, endPoint x: 468, endPoint y: 143, distance: 53.7
click at [415, 143] on th "Section Assigned" at bounding box center [454, 141] width 120 height 19
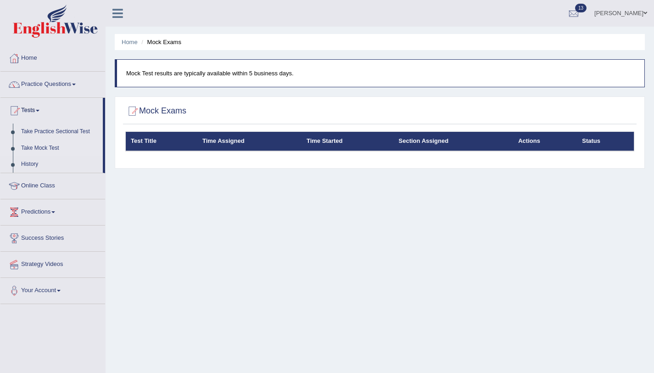
drag, startPoint x: 532, startPoint y: 147, endPoint x: 582, endPoint y: 138, distance: 50.8
click at [532, 147] on th "Actions" at bounding box center [545, 141] width 64 height 19
click at [599, 139] on th "Status" at bounding box center [605, 141] width 57 height 19
click at [644, 10] on span at bounding box center [645, 13] width 4 height 6
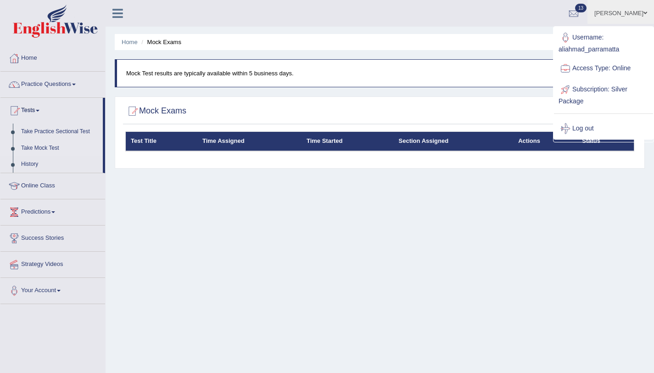
click at [622, 87] on link "Subscription: Silver Package" at bounding box center [603, 94] width 99 height 31
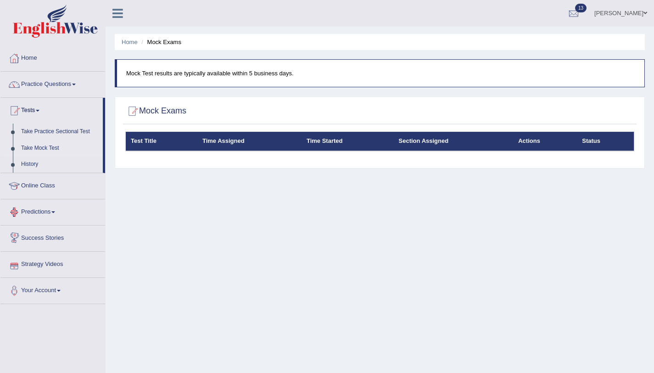
click at [51, 212] on link "Predictions" at bounding box center [52, 210] width 105 height 23
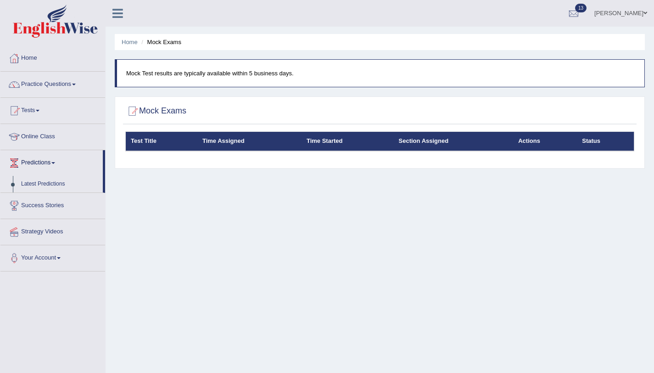
drag, startPoint x: 223, startPoint y: 202, endPoint x: 203, endPoint y: 203, distance: 20.2
click at [223, 202] on div "Home Mock Exams Mock Test results are typically available within 5 business day…" at bounding box center [380, 229] width 548 height 459
click at [39, 58] on link "Home" at bounding box center [52, 56] width 105 height 23
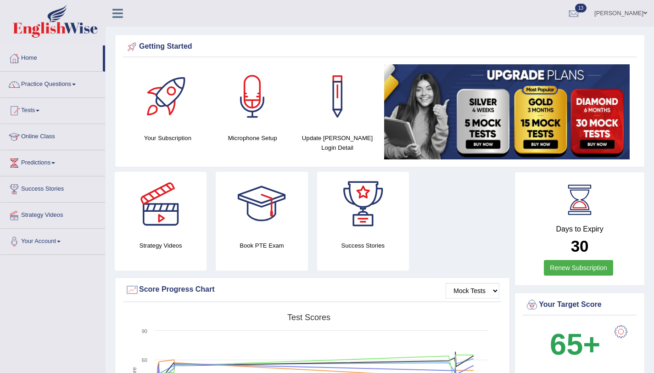
click at [486, 138] on img at bounding box center [506, 111] width 245 height 95
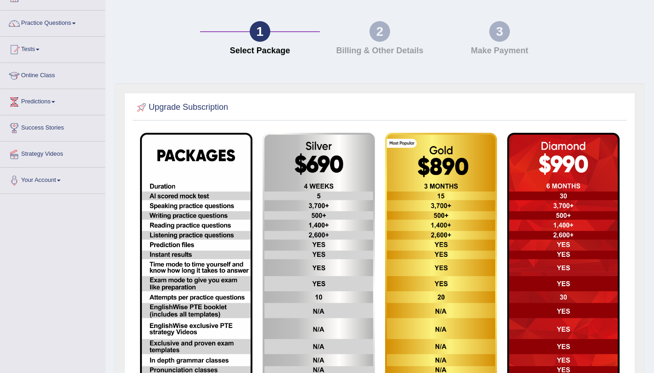
scroll to position [144, 0]
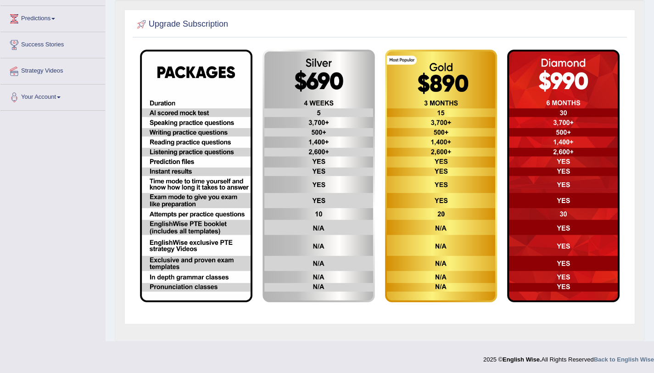
click at [427, 245] on img at bounding box center [441, 176] width 112 height 252
click at [283, 178] on img at bounding box center [318, 176] width 112 height 252
click at [306, 111] on img at bounding box center [318, 176] width 112 height 252
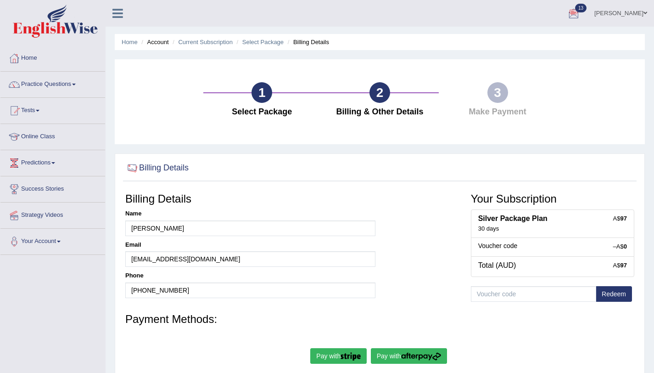
click at [571, 17] on div at bounding box center [574, 14] width 14 height 14
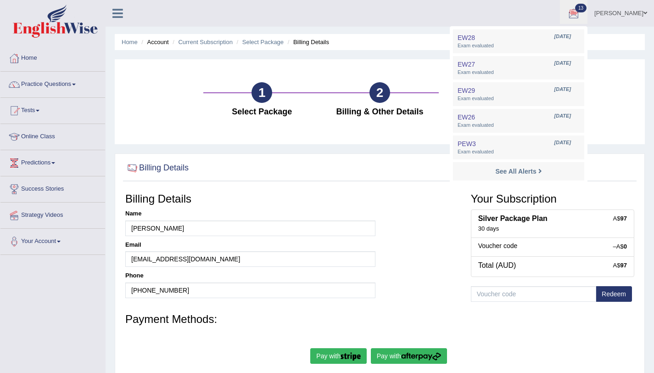
click at [604, 31] on div "Home Account Current Subscription Select Package Billing Details 1 Select Packa…" at bounding box center [380, 229] width 548 height 459
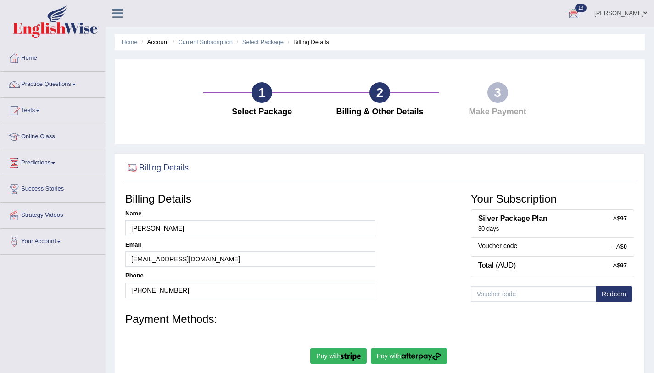
click at [640, 14] on link "[PERSON_NAME]" at bounding box center [620, 12] width 67 height 24
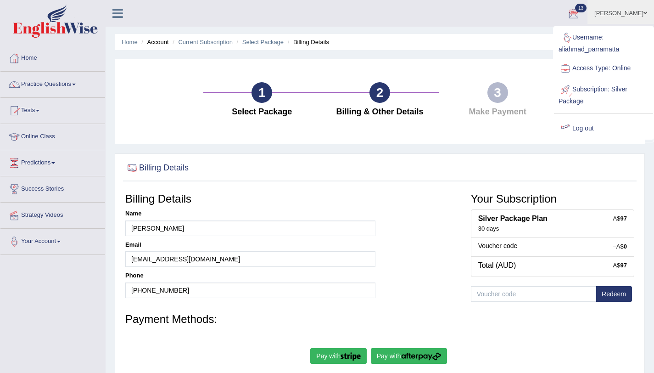
click at [579, 129] on link "Log out" at bounding box center [603, 128] width 99 height 21
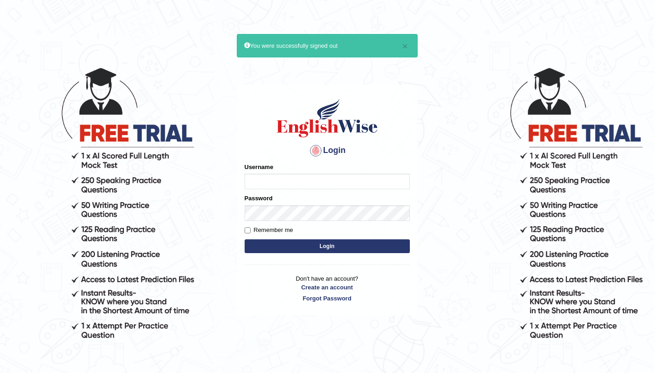
click at [265, 184] on input "Username" at bounding box center [327, 181] width 165 height 16
type input "aliahmad_parramatta"
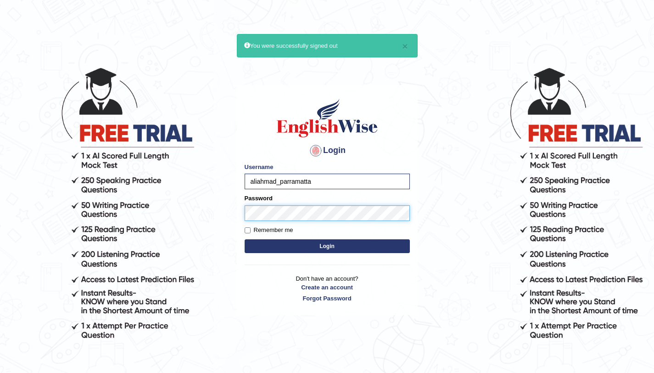
click at [245, 239] on button "Login" at bounding box center [327, 246] width 165 height 14
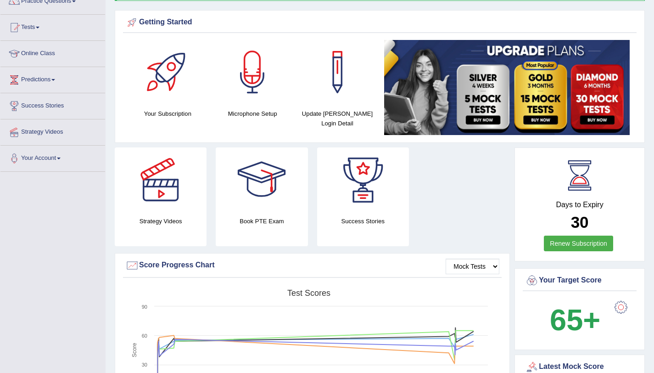
scroll to position [162, 0]
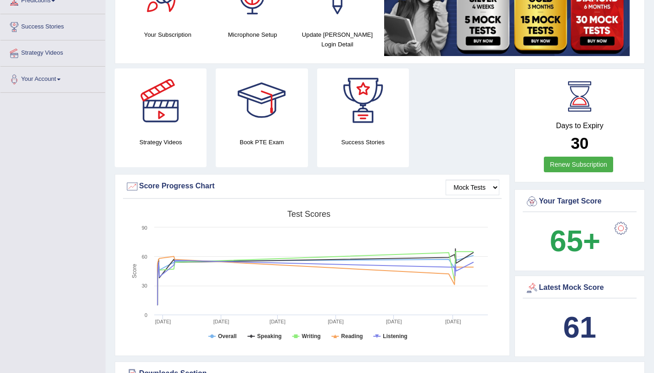
click at [587, 163] on link "Renew Subscription" at bounding box center [578, 164] width 69 height 16
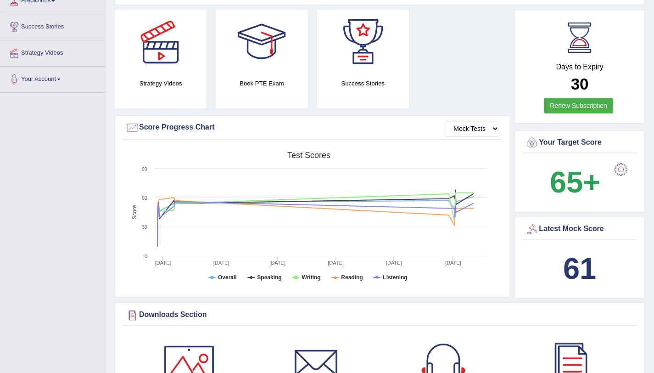
click at [560, 231] on div "Latest Mock Score" at bounding box center [579, 229] width 109 height 14
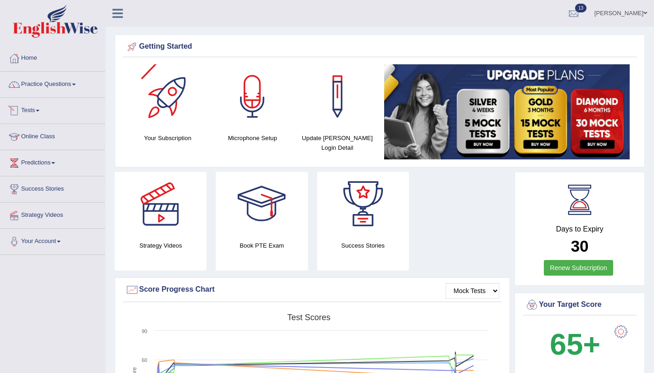
click at [44, 109] on link "Tests" at bounding box center [52, 109] width 105 height 23
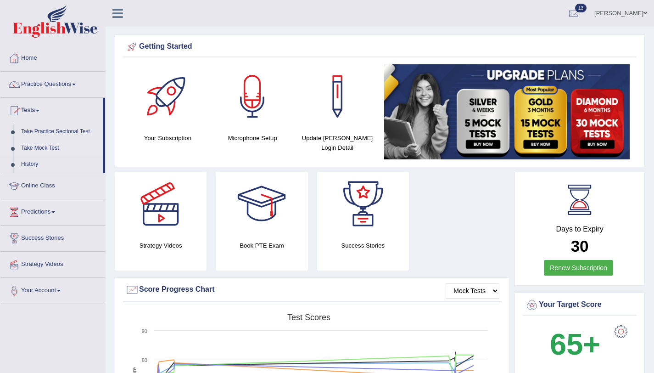
click at [50, 149] on link "Take Mock Test" at bounding box center [60, 148] width 86 height 17
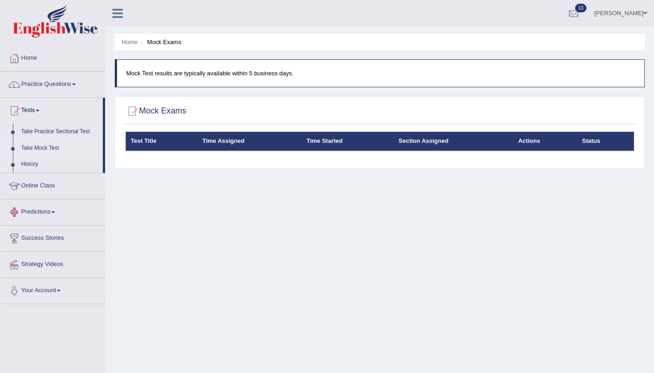
click at [162, 221] on div "Home Mock Exams Mock Test results are typically available within 5 business day…" at bounding box center [380, 229] width 548 height 459
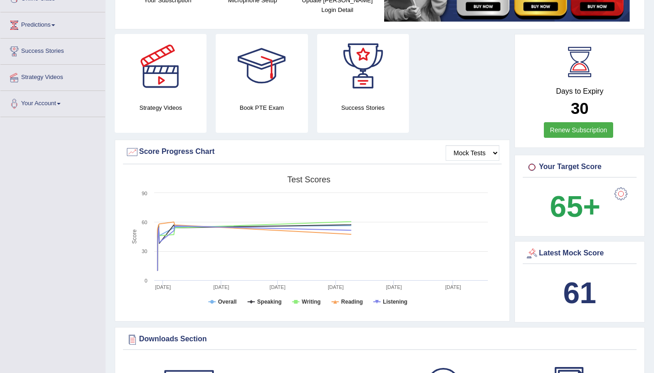
scroll to position [172, 0]
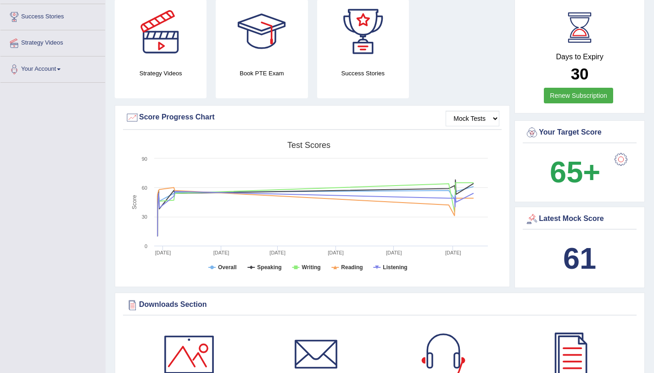
click at [564, 95] on link "Renew Subscription" at bounding box center [578, 96] width 69 height 16
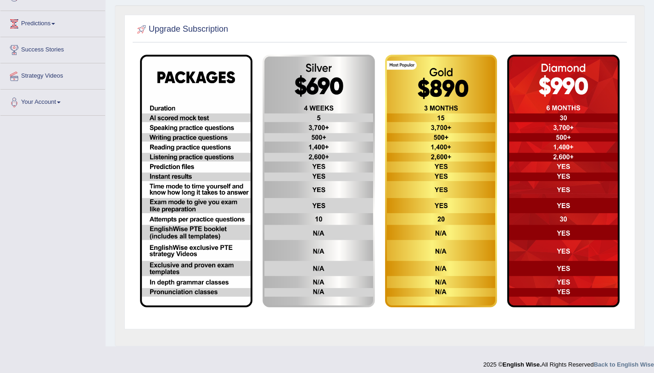
scroll to position [144, 0]
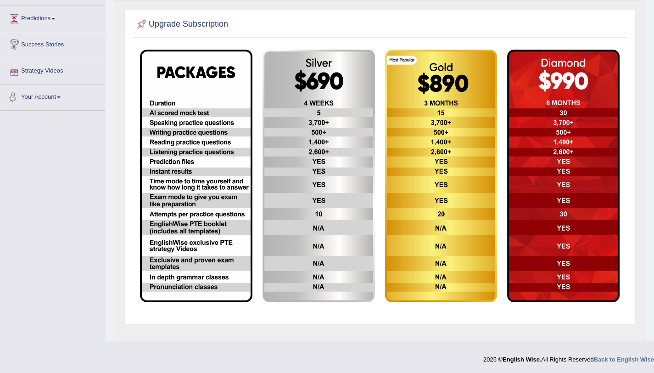
click at [39, 92] on link "Your Account" at bounding box center [52, 95] width 105 height 23
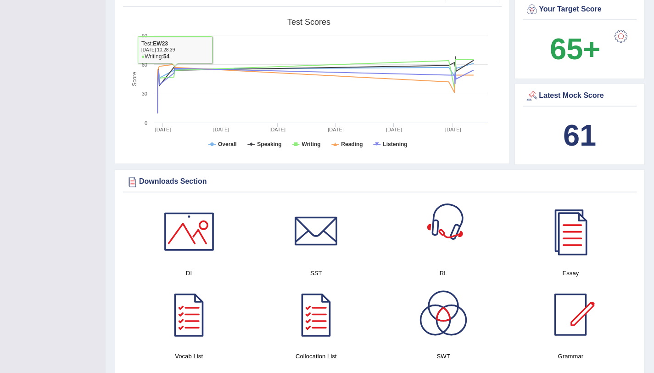
scroll to position [494, 0]
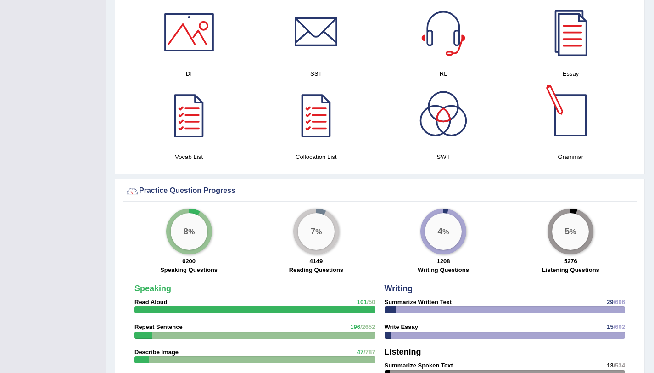
click at [561, 127] on div at bounding box center [570, 115] width 64 height 64
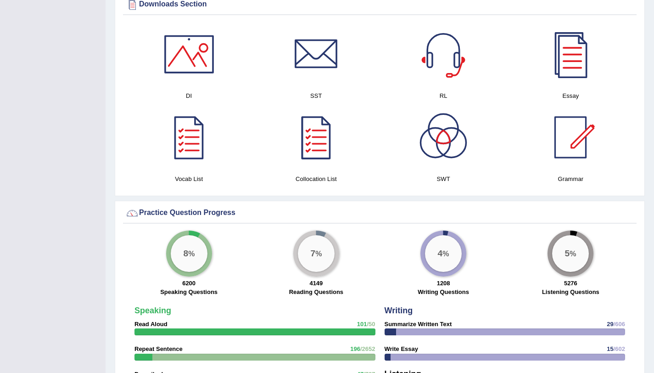
scroll to position [453, 0]
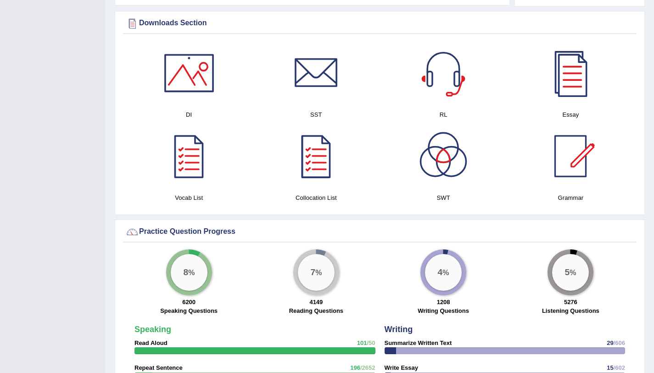
click at [318, 161] on div at bounding box center [316, 156] width 64 height 64
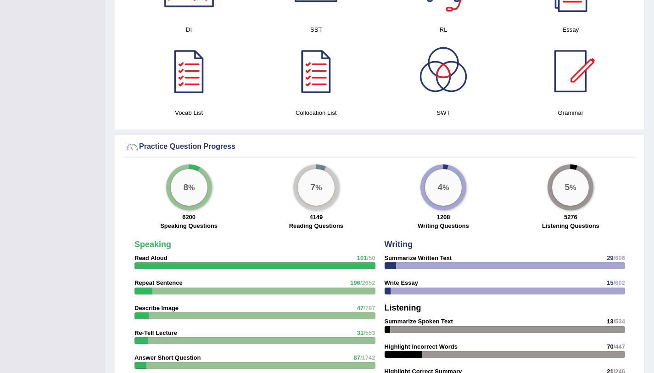
scroll to position [435, 0]
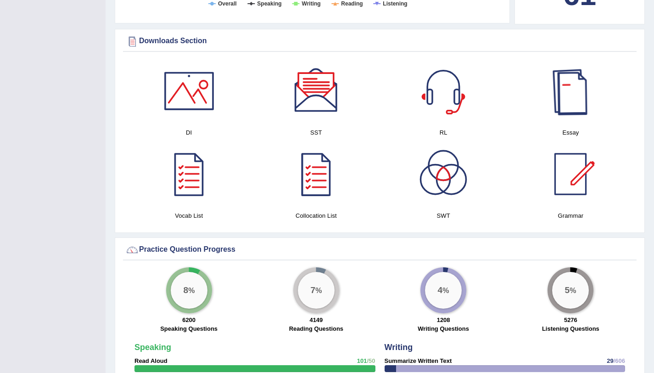
click at [569, 109] on div at bounding box center [570, 91] width 64 height 64
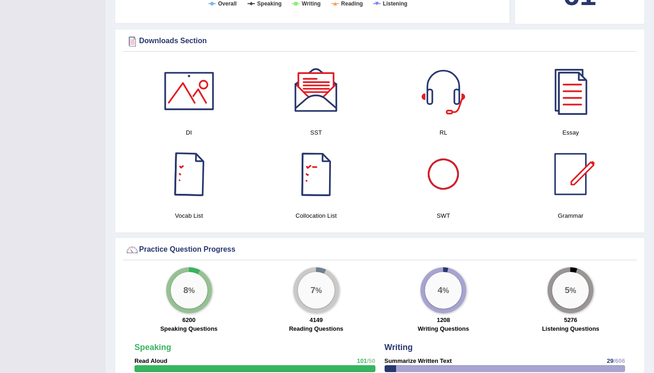
click at [198, 185] on div at bounding box center [189, 174] width 64 height 64
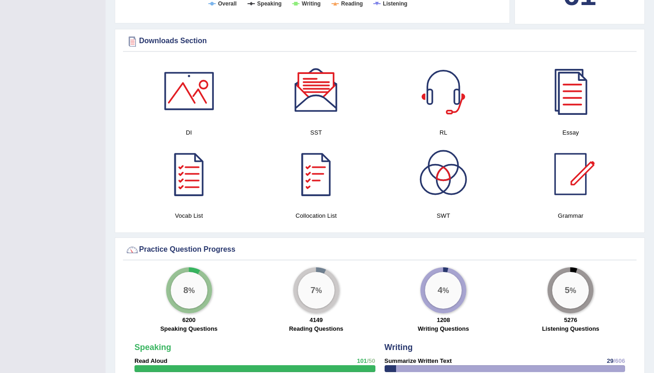
click at [317, 124] on div "SST" at bounding box center [316, 98] width 118 height 78
click at [313, 109] on div at bounding box center [316, 91] width 64 height 64
click at [197, 106] on div at bounding box center [189, 91] width 64 height 64
click at [432, 104] on div at bounding box center [443, 91] width 64 height 64
click at [449, 170] on div at bounding box center [443, 174] width 64 height 64
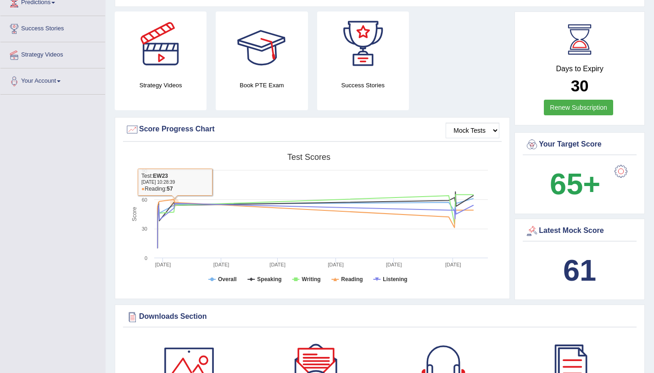
scroll to position [1, 0]
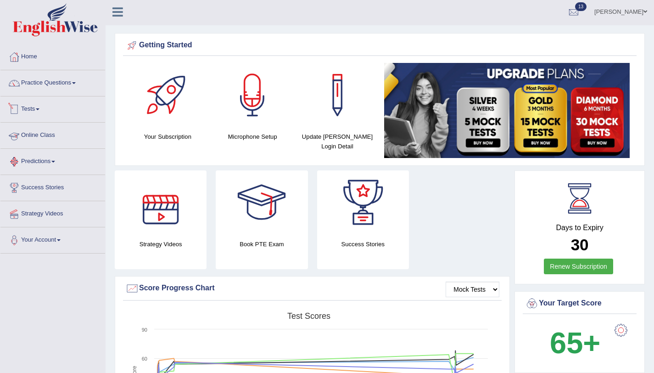
click at [40, 106] on link "Tests" at bounding box center [52, 107] width 105 height 23
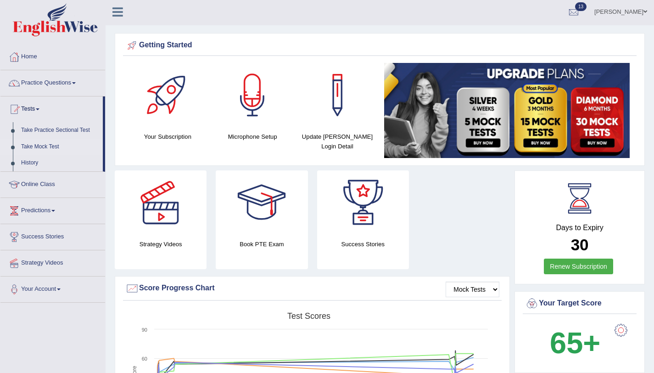
click at [28, 145] on link "Take Mock Test" at bounding box center [60, 147] width 86 height 17
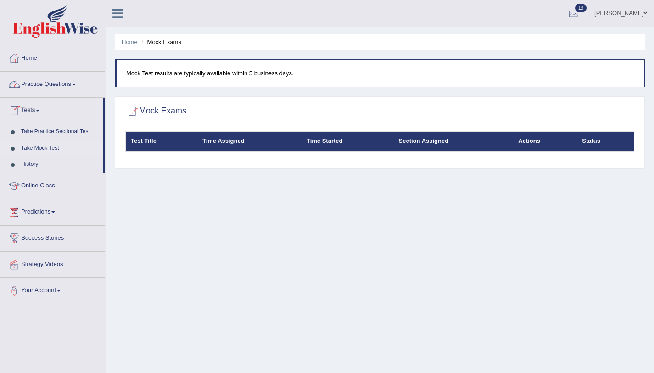
click at [32, 59] on link "Home" at bounding box center [52, 56] width 105 height 23
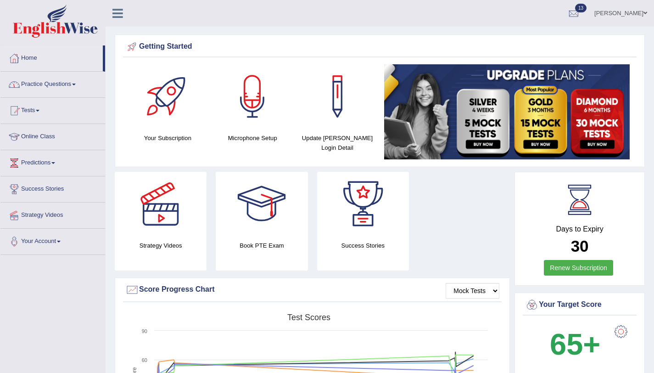
click at [38, 84] on link "Practice Questions" at bounding box center [52, 83] width 105 height 23
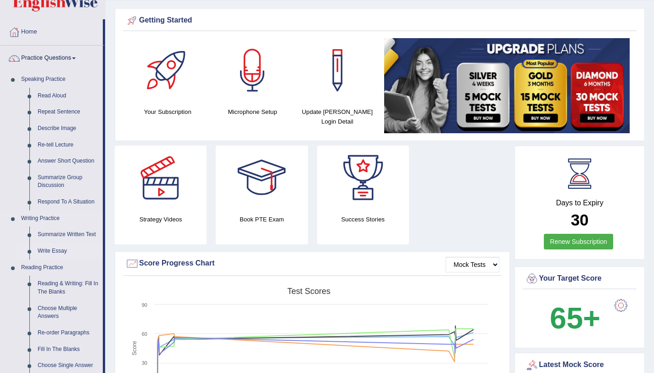
scroll to position [35, 0]
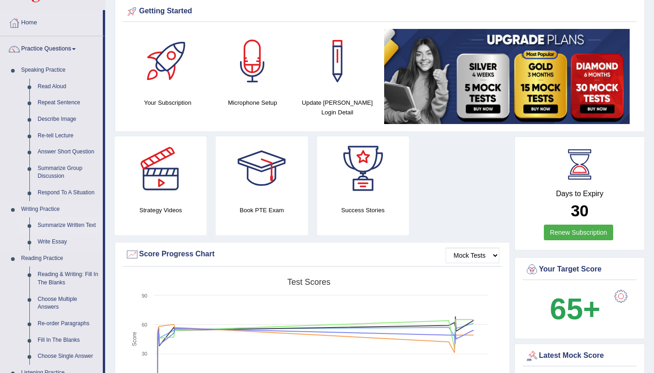
click at [64, 223] on link "Summarize Written Text" at bounding box center [67, 225] width 69 height 17
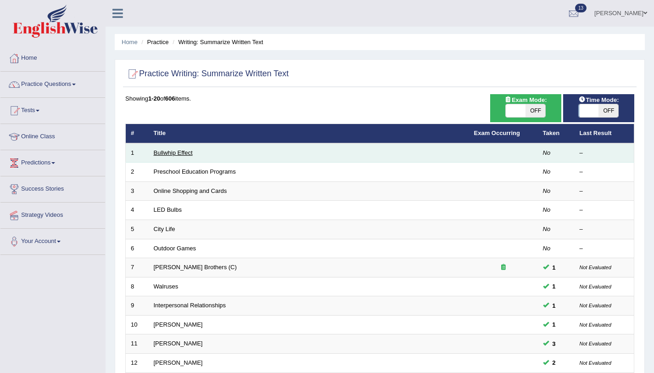
click at [184, 153] on link "Bullwhip Effect" at bounding box center [173, 152] width 39 height 7
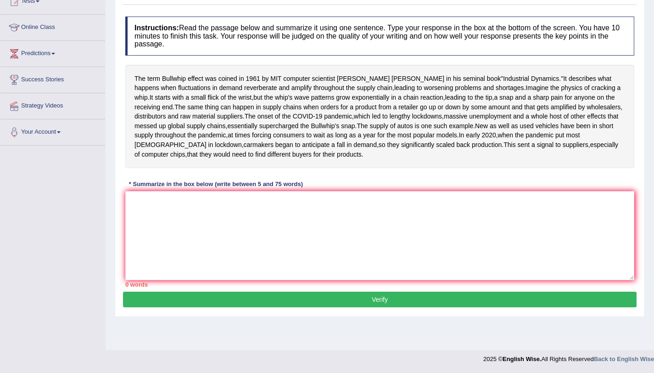
scroll to position [130, 0]
click at [470, 232] on textarea at bounding box center [379, 235] width 509 height 89
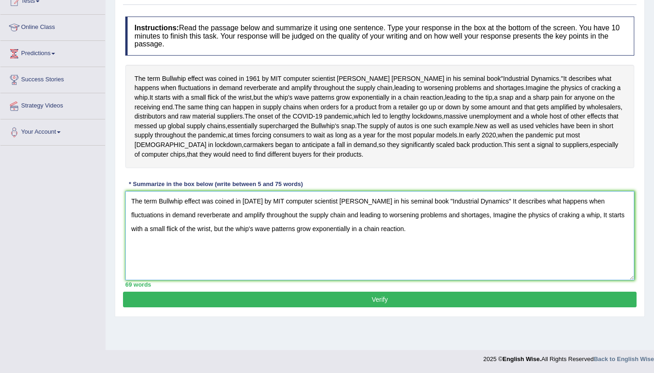
type textarea "The term Bullwhip effect was coined in [DATE] by MIT computer scientist [PERSON…"
click at [442, 307] on button "Verify" at bounding box center [379, 299] width 513 height 16
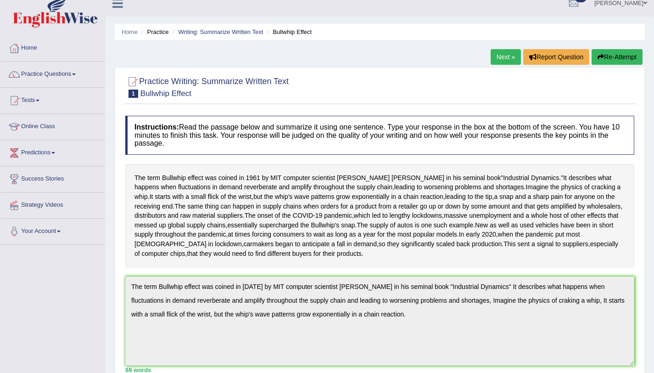
scroll to position [0, 0]
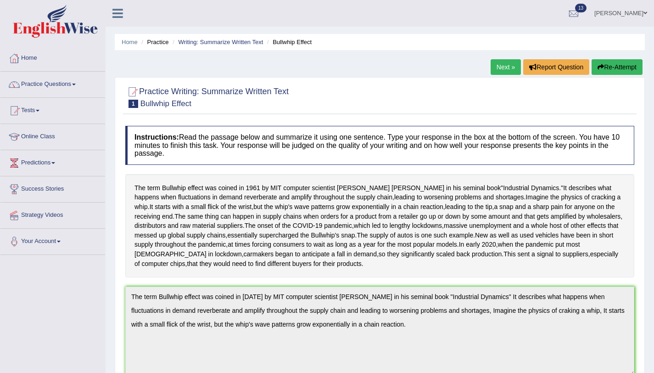
click at [604, 72] on button "Re-Attempt" at bounding box center [616, 67] width 51 height 16
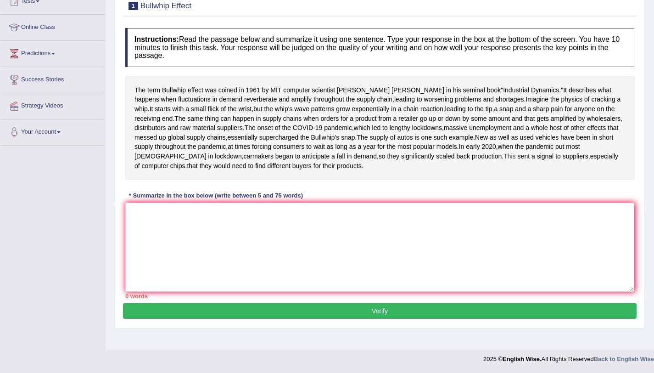
scroll to position [142, 0]
click at [240, 258] on textarea at bounding box center [379, 246] width 509 height 89
paste textarea "The term Bullwhip effect was coined in 1961 by MIT computer scientist Jay Forre…"
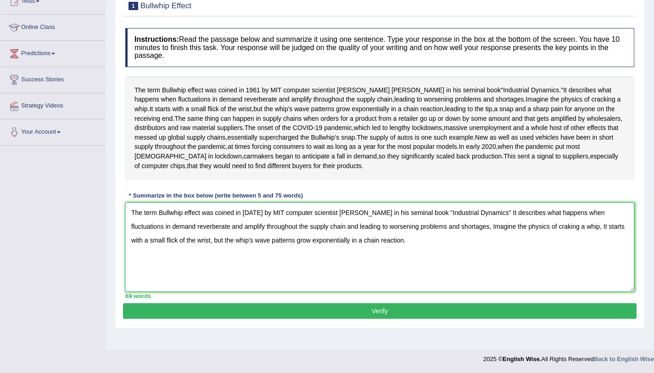
click at [539, 243] on textarea "The term Bullwhip effect was coined in 1961 by MIT computer scientist Jay Forre…" at bounding box center [379, 246] width 509 height 89
drag, startPoint x: 169, startPoint y: 226, endPoint x: 178, endPoint y: 224, distance: 8.9
click at [169, 226] on textarea "The term Bullwhip effect was coined in 1961 by MIT computer scientist Jay Forre…" at bounding box center [379, 246] width 509 height 89
type textarea "The term Bull whip effect was coined in 1961 by MIT computer scientist Jay Forr…"
click at [213, 318] on button "Verify" at bounding box center [379, 311] width 513 height 16
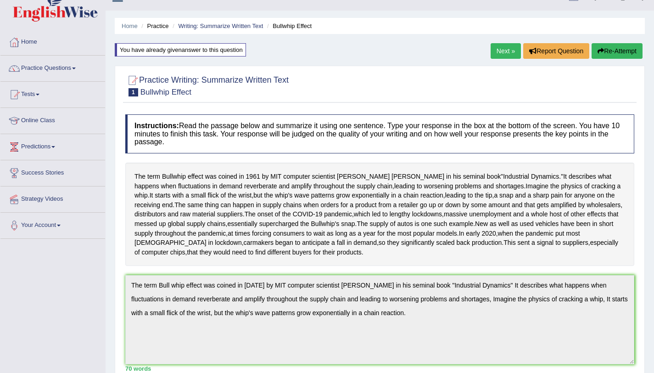
scroll to position [0, 0]
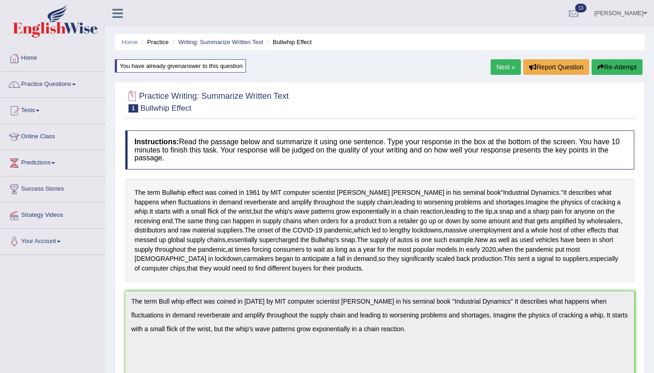
click at [496, 68] on link "Next »" at bounding box center [505, 67] width 30 height 16
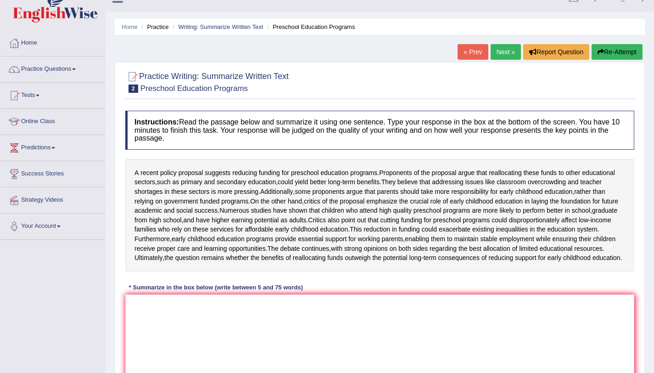
scroll to position [80, 0]
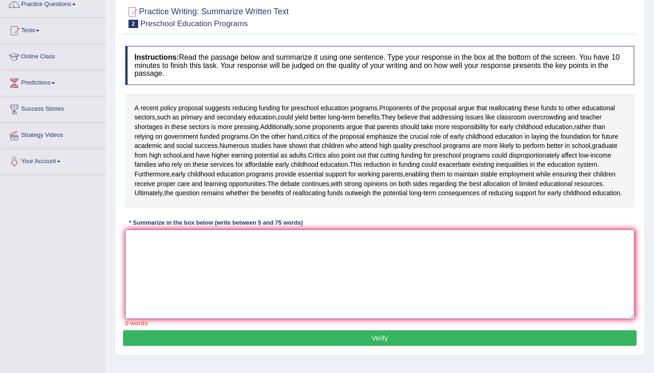
click at [298, 307] on textarea at bounding box center [379, 273] width 509 height 89
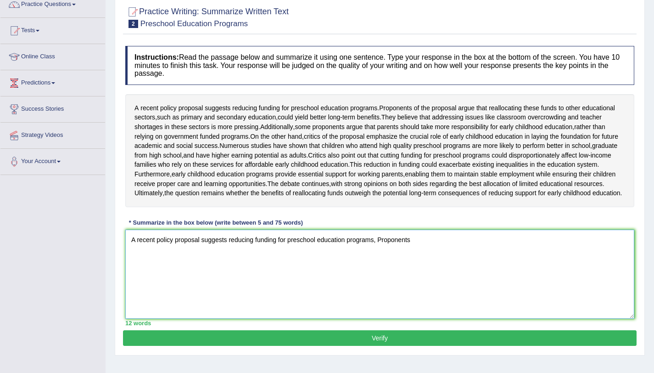
click at [384, 278] on textarea "A recent policy proposal suggests reducing funding for preschool education prog…" at bounding box center [379, 273] width 509 height 89
click at [433, 284] on textarea "A recent policy proposal suggests reducing funding for preschool education prog…" at bounding box center [379, 273] width 509 height 89
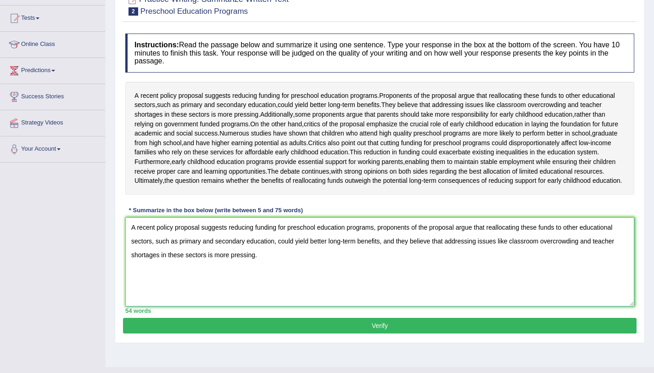
scroll to position [130, 0]
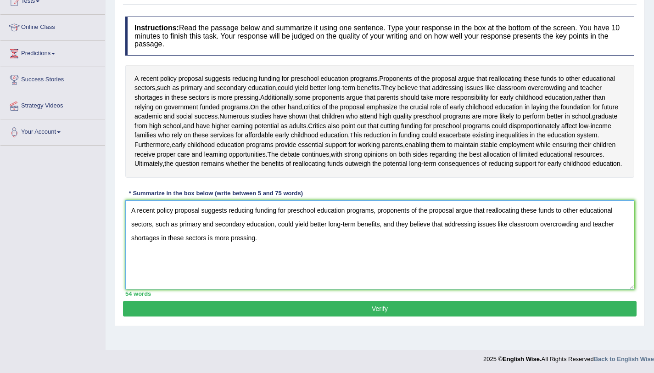
type textarea "A recent policy proposal suggests reducing funding for preschool education prog…"
click at [423, 316] on button "Verify" at bounding box center [379, 309] width 513 height 16
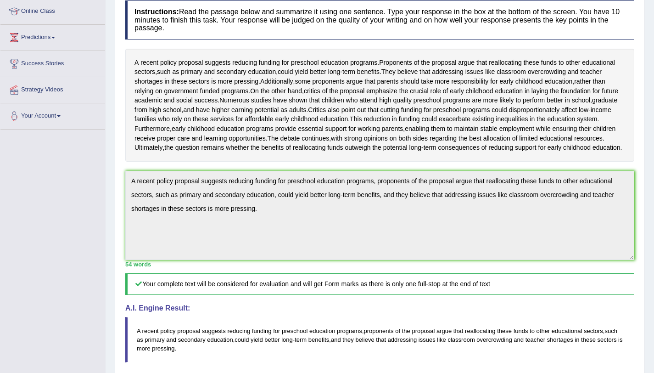
scroll to position [5, 0]
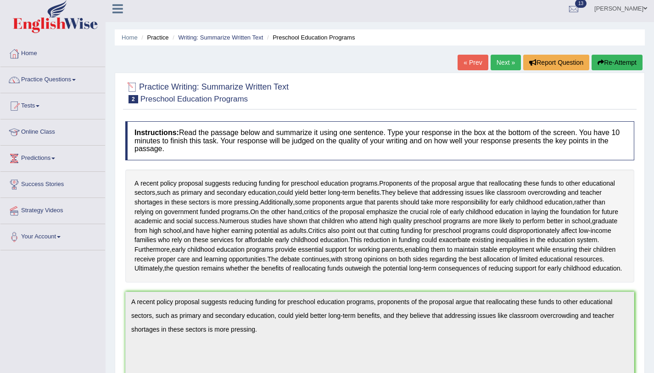
click at [493, 60] on link "Next »" at bounding box center [505, 63] width 30 height 16
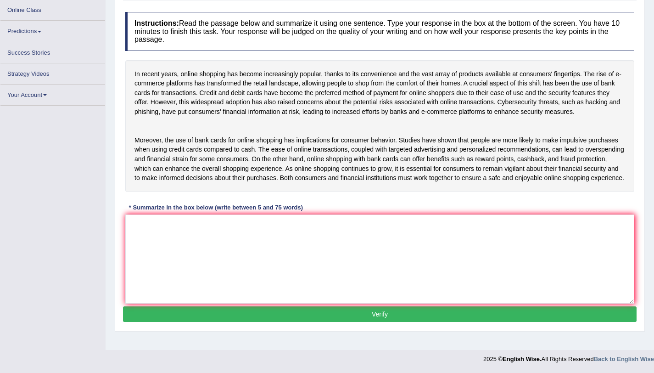
scroll to position [111, 0]
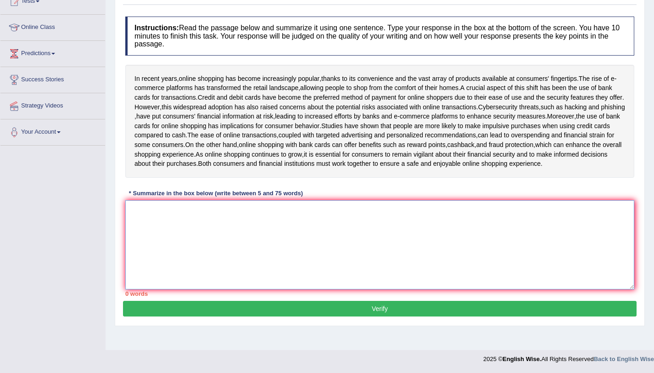
click at [278, 245] on textarea at bounding box center [379, 244] width 509 height 89
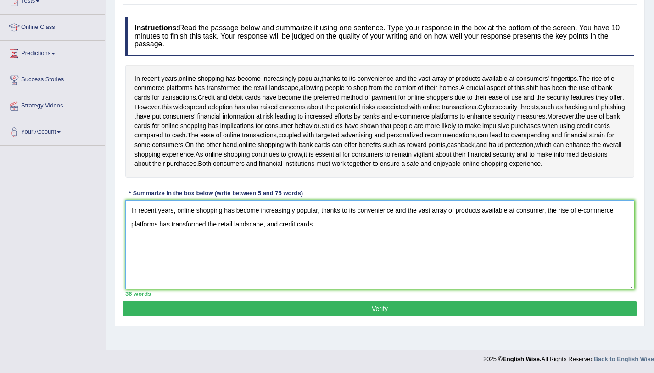
click at [280, 244] on textarea "In recent years, online shopping has become increasingly popular, thanks to its…" at bounding box center [379, 244] width 509 height 89
click at [310, 248] on textarea "In recent years, online shopping has become increasingly popular, thanks to its…" at bounding box center [379, 244] width 509 height 89
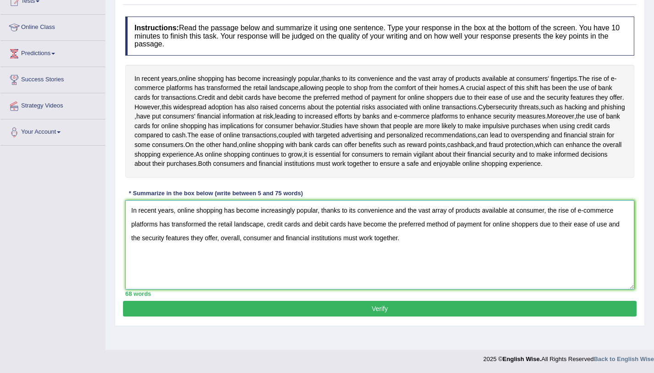
type textarea "In recent years, online shopping has become increasingly popular, thanks to its…"
click at [298, 316] on button "Verify" at bounding box center [379, 309] width 513 height 16
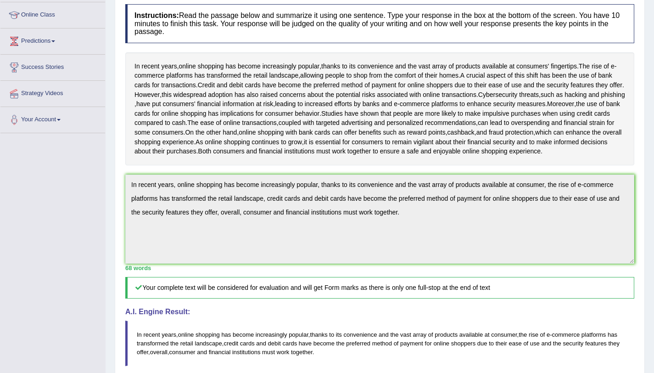
scroll to position [0, 0]
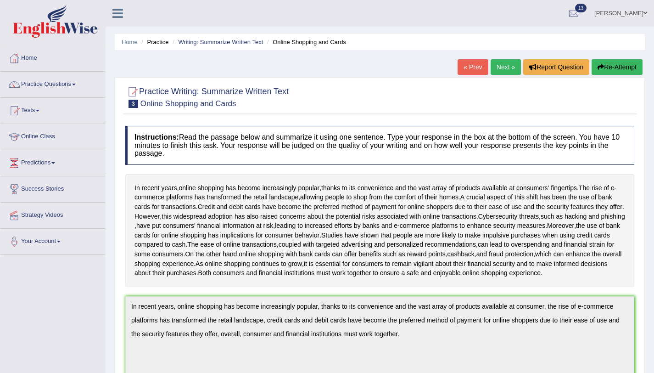
click at [71, 86] on link "Practice Questions" at bounding box center [52, 83] width 105 height 23
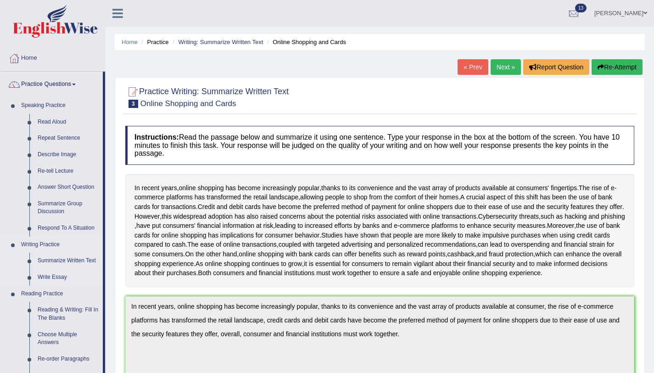
scroll to position [14, 0]
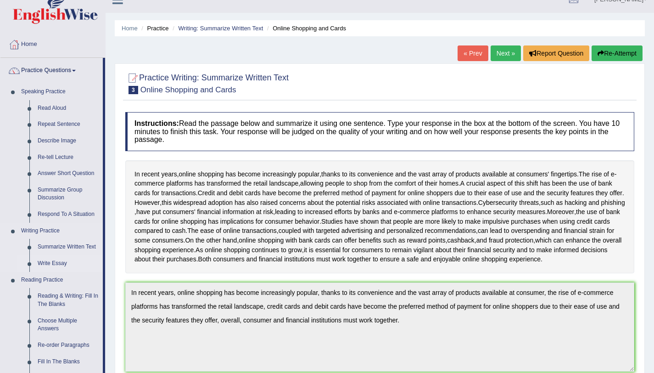
click at [61, 263] on link "Write Essay" at bounding box center [67, 263] width 69 height 17
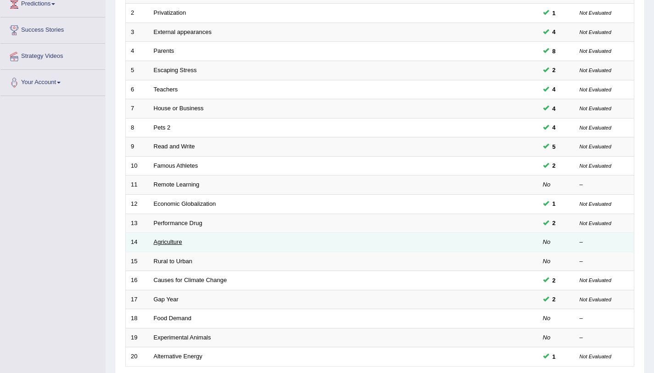
scroll to position [235, 0]
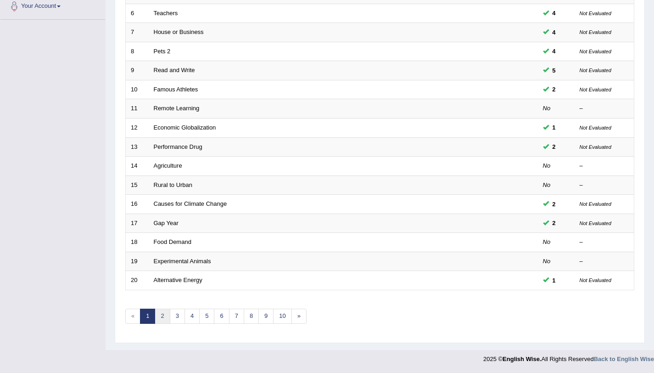
click at [165, 313] on link "2" at bounding box center [162, 315] width 15 height 15
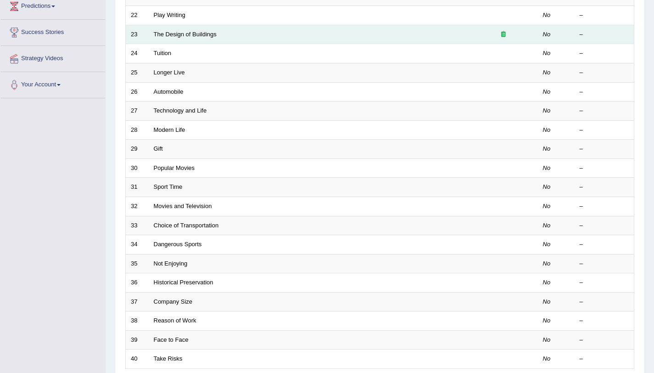
scroll to position [235, 0]
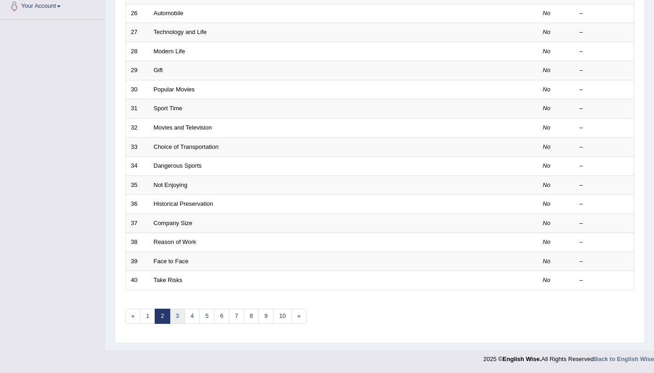
click at [174, 317] on link "3" at bounding box center [177, 315] width 15 height 15
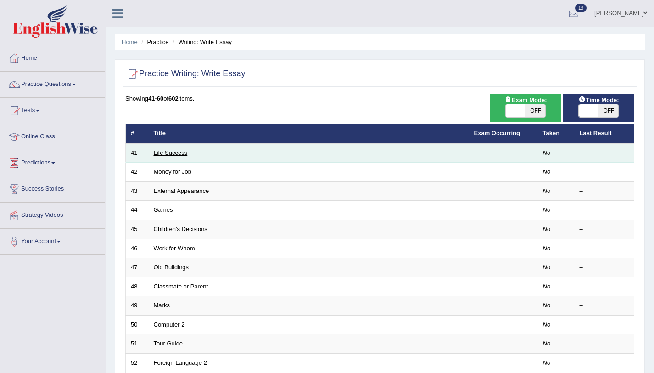
click at [180, 151] on link "Life Success" at bounding box center [171, 152] width 34 height 7
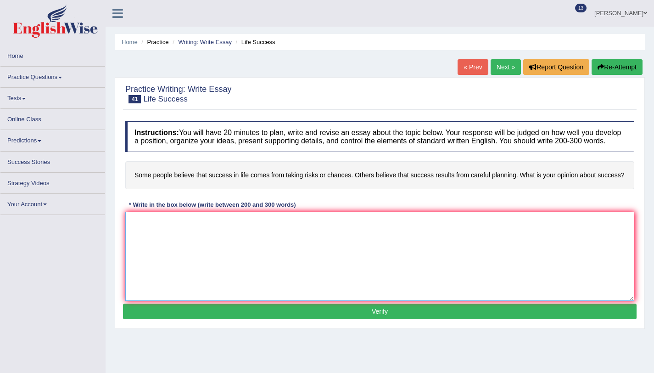
drag, startPoint x: 196, startPoint y: 259, endPoint x: 201, endPoint y: 255, distance: 7.2
click at [196, 258] on textarea at bounding box center [379, 256] width 509 height 89
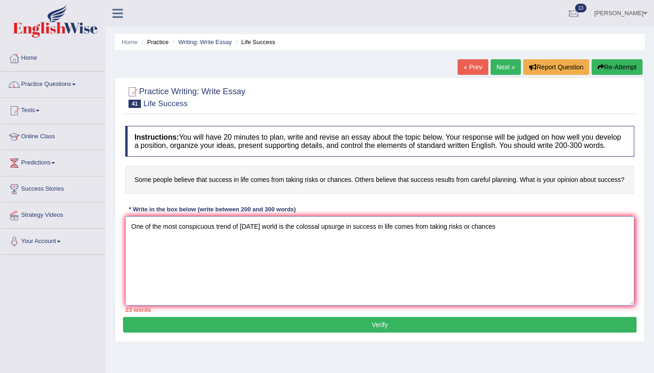
click at [356, 236] on textarea "One of the most conspicuous trend of today's world is the colossal upsurge in s…" at bounding box center [379, 260] width 509 height 89
click at [590, 236] on textarea "One of the most conspicuous trend of today's world is the colossal upsurge in s…" at bounding box center [379, 260] width 509 height 89
click at [283, 249] on textarea "One of the most conspicuous trend of today's world is the colossal upsurge in s…" at bounding box center [379, 260] width 509 height 89
click at [388, 253] on textarea "One of the most conspicuous trend of today's world is the colossal upsurge in s…" at bounding box center [379, 260] width 509 height 89
click at [438, 250] on textarea "One of the most conspicuous trend of today's world is the colossal upsurge in s…" at bounding box center [379, 260] width 509 height 89
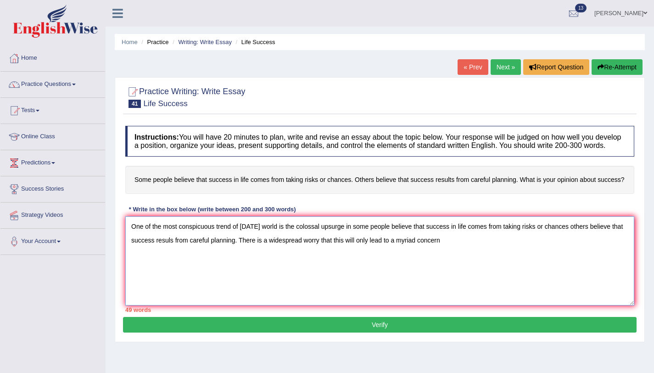
click at [473, 253] on textarea "One of the most conspicuous trend of today's world is the colossal upsurge in s…" at bounding box center [379, 260] width 509 height 89
click at [182, 249] on textarea "One of the most conspicuous trend of today's world is the colossal upsurge in s…" at bounding box center [379, 260] width 509 height 89
click at [203, 258] on textarea "One of the most conspicuous trend of today's world is the colossal upsurge in s…" at bounding box center [379, 260] width 509 height 89
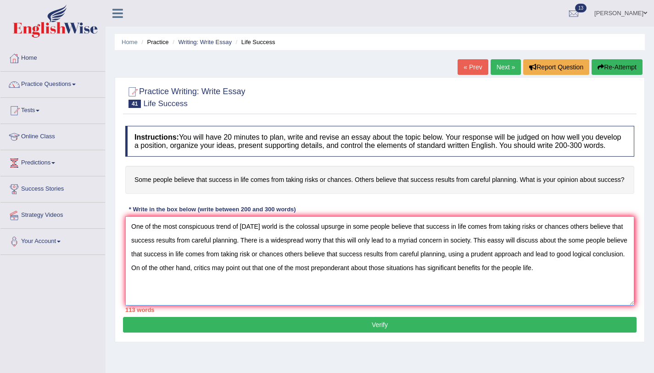
type textarea "One of the most conspicuous trend of today's world is the colossal upsurge in s…"
click at [90, 192] on link "Success Stories" at bounding box center [52, 187] width 105 height 23
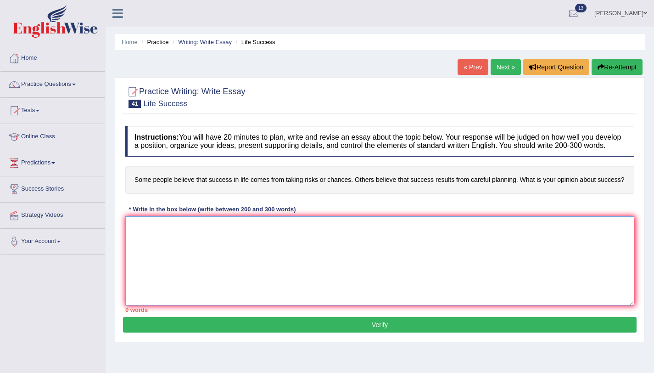
click at [154, 279] on textarea at bounding box center [379, 260] width 509 height 89
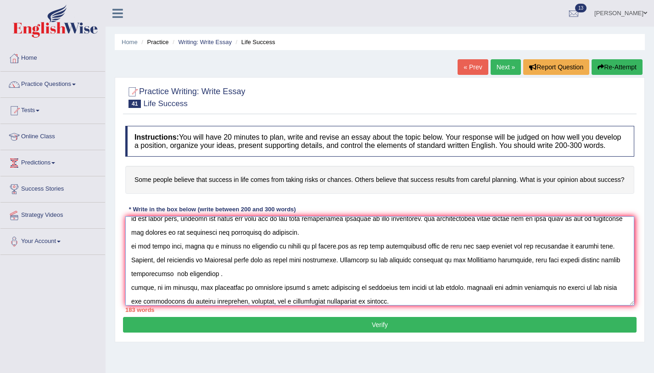
scroll to position [49, 0]
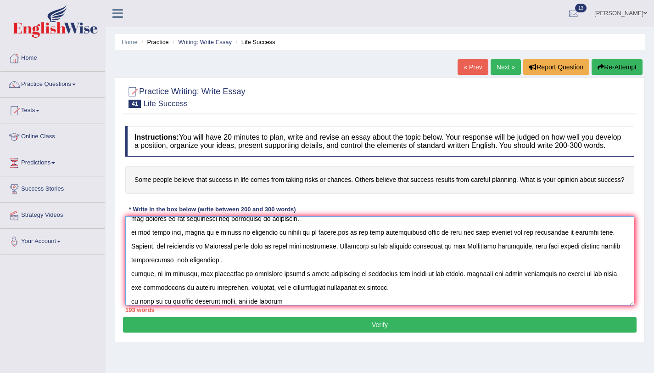
click at [269, 305] on textarea at bounding box center [379, 260] width 509 height 89
click at [327, 305] on textarea at bounding box center [379, 260] width 509 height 89
click at [302, 305] on textarea at bounding box center [379, 260] width 509 height 89
click at [303, 305] on textarea at bounding box center [379, 260] width 509 height 89
click at [299, 305] on textarea at bounding box center [379, 260] width 509 height 89
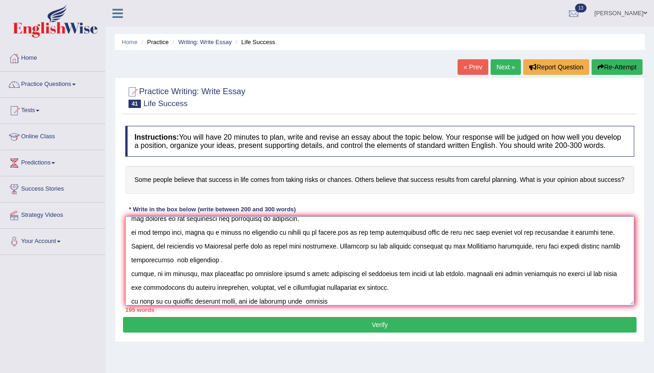
click at [345, 305] on textarea at bounding box center [379, 260] width 509 height 89
type textarea "one of the most conspicuous trends of todays world is the colossal upsurge . th…"
click at [37, 107] on link "Tests" at bounding box center [52, 109] width 105 height 23
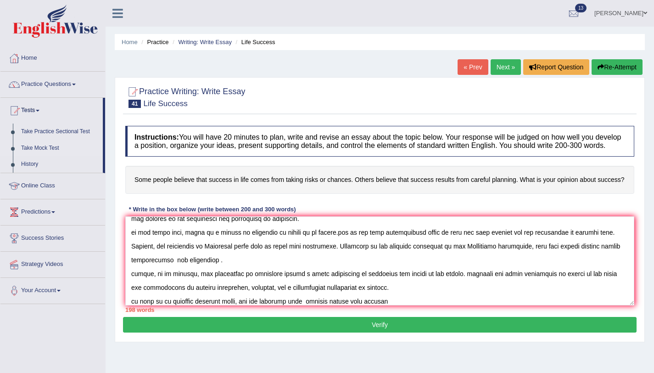
click at [43, 149] on link "Take Mock Test" at bounding box center [60, 148] width 86 height 17
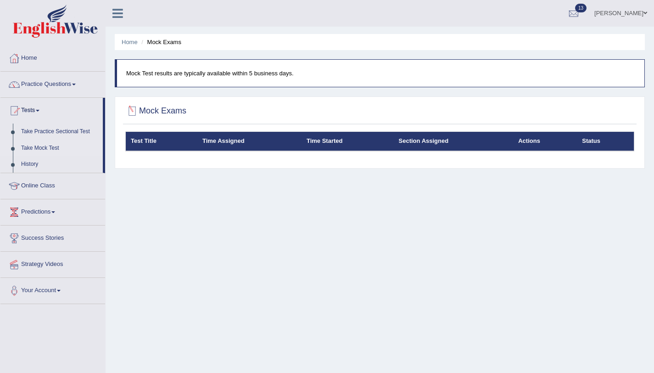
click at [134, 112] on div at bounding box center [132, 111] width 14 height 14
click at [133, 111] on div at bounding box center [132, 111] width 14 height 14
click at [392, 197] on div "Home Mock Exams Mock Test results are typically available within 5 business day…" at bounding box center [380, 229] width 548 height 459
click at [384, 181] on div "Home Mock Exams Mock Test results are typically available within 5 business day…" at bounding box center [380, 229] width 548 height 459
click at [640, 11] on link "[PERSON_NAME]" at bounding box center [620, 12] width 67 height 24
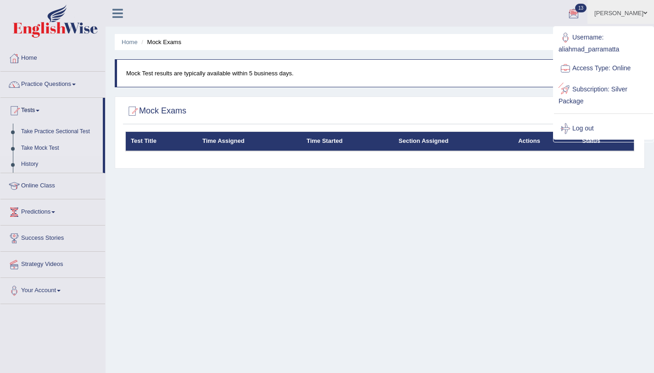
click at [588, 87] on link "Subscription: Silver Package" at bounding box center [603, 94] width 99 height 31
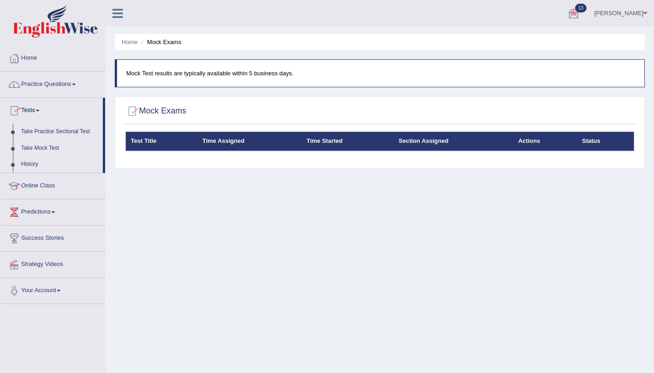
click at [29, 58] on link "Home" at bounding box center [52, 56] width 105 height 23
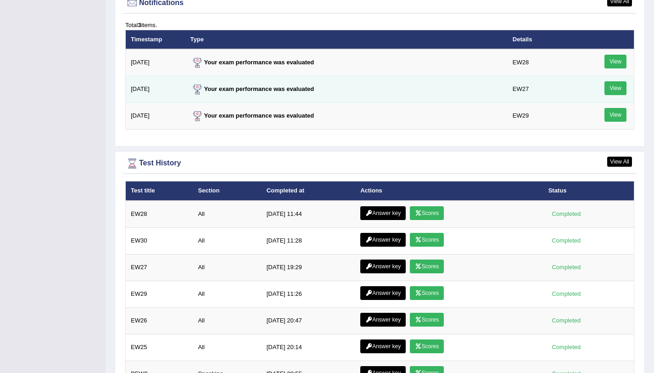
scroll to position [1138, 0]
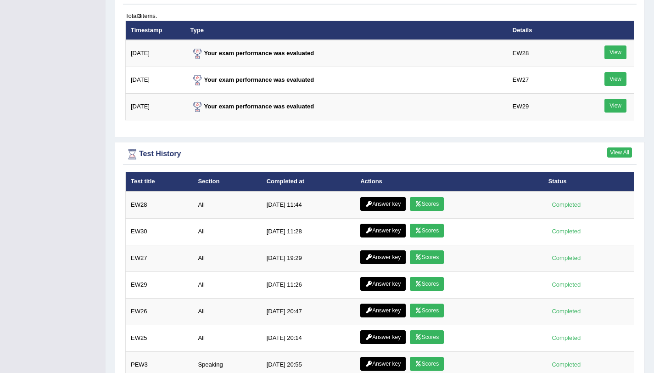
click at [609, 153] on link "View All" at bounding box center [619, 152] width 25 height 10
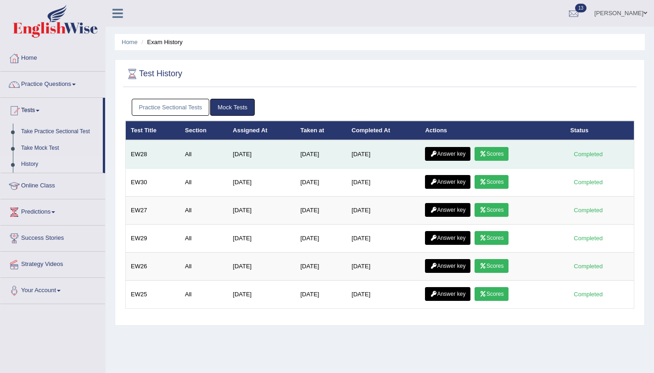
click at [442, 154] on link "Answer key" at bounding box center [447, 154] width 45 height 14
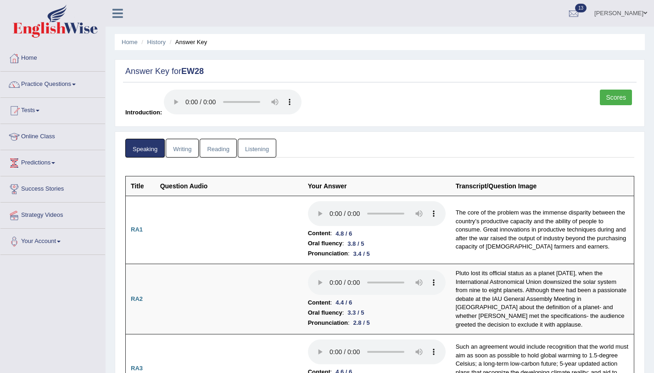
click at [190, 151] on link "Writing" at bounding box center [182, 148] width 33 height 19
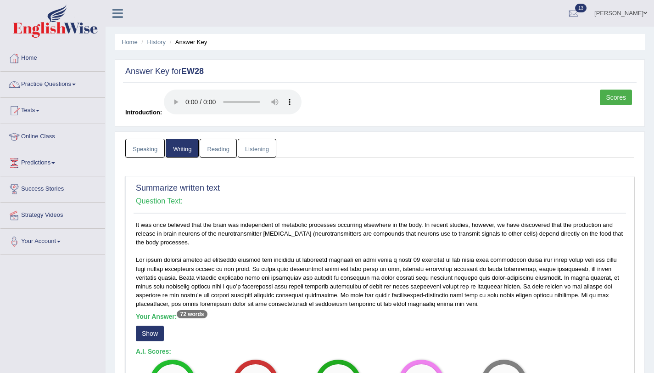
scroll to position [597, 0]
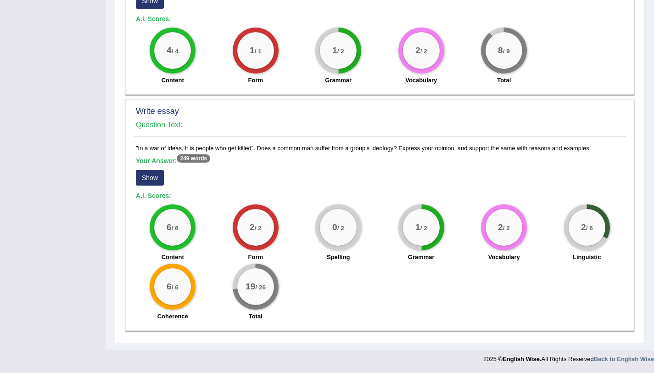
click at [145, 179] on button "Show" at bounding box center [150, 178] width 28 height 16
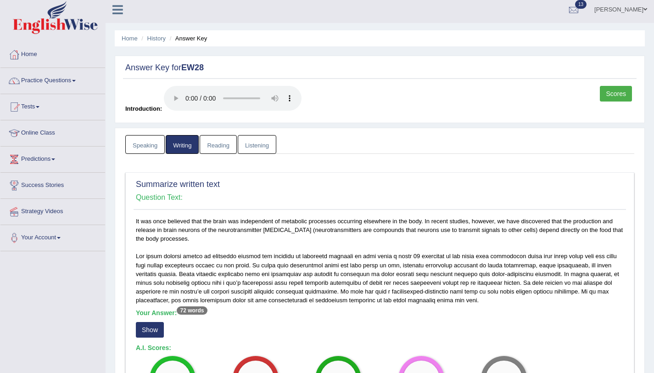
scroll to position [0, 0]
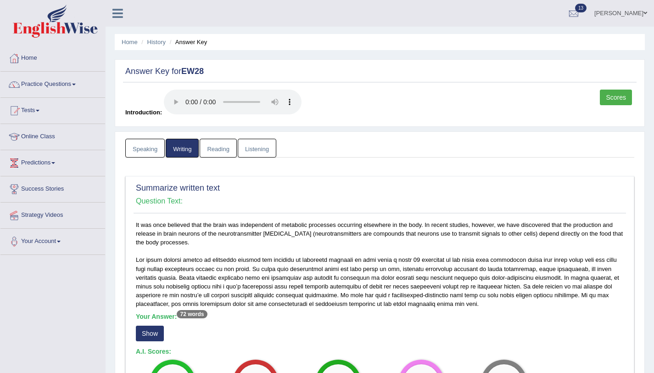
click at [218, 150] on link "Reading" at bounding box center [218, 148] width 37 height 19
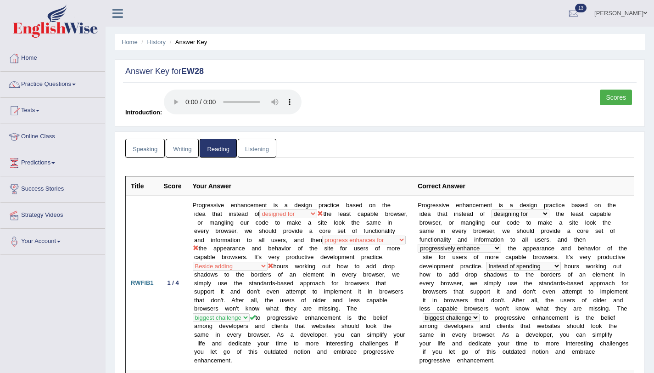
click at [267, 150] on link "Listening" at bounding box center [257, 148] width 39 height 19
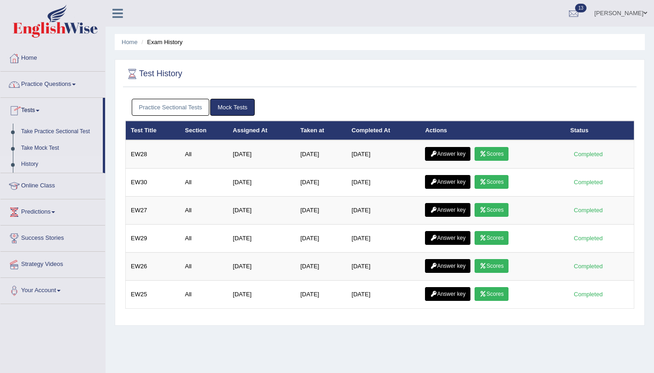
click at [638, 15] on link "[PERSON_NAME]" at bounding box center [620, 12] width 67 height 24
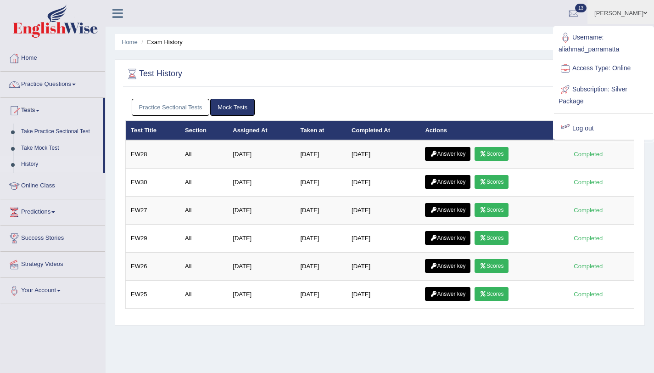
click at [578, 128] on link "Log out" at bounding box center [603, 128] width 99 height 21
